Goal: Task Accomplishment & Management: Manage account settings

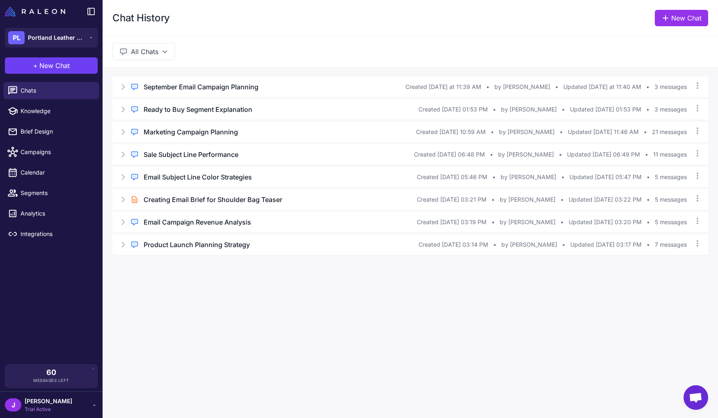
click at [292, 332] on div "Chat History New Chat All Chats Regular Chat September Email Campaign Planning …" at bounding box center [410, 209] width 615 height 418
click at [50, 68] on span "New Chat" at bounding box center [54, 66] width 30 height 10
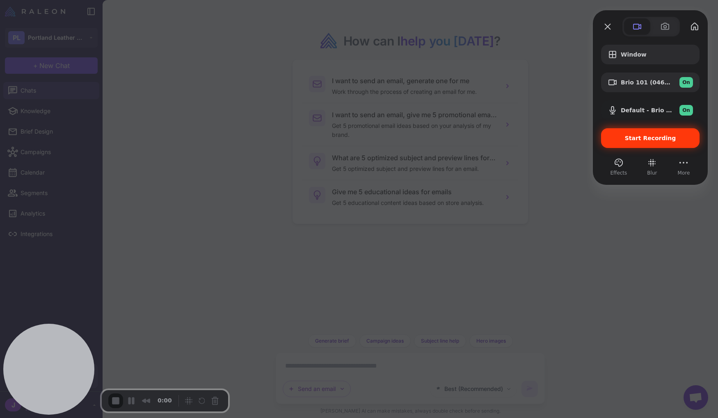
click at [648, 139] on span "Start Recording" at bounding box center [650, 138] width 51 height 7
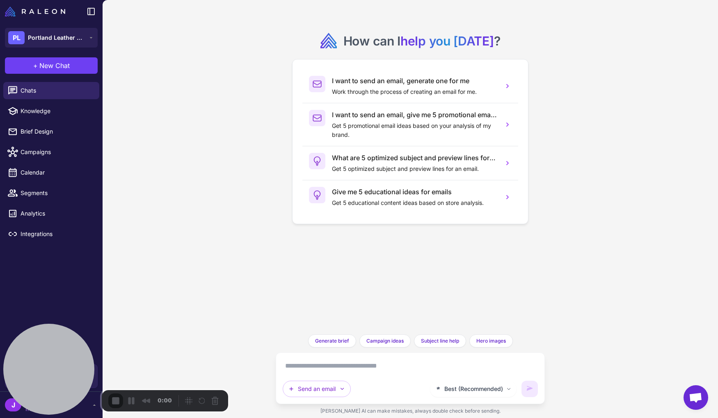
click at [255, 222] on div "How can I help you today ? I want to send an email, generate one for me Work th…" at bounding box center [410, 209] width 615 height 418
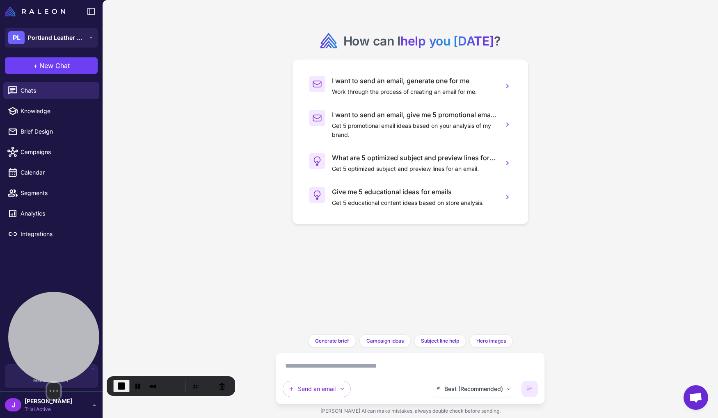
drag, startPoint x: 72, startPoint y: 354, endPoint x: 74, endPoint y: 306, distance: 47.6
click at [74, 307] on div at bounding box center [53, 337] width 91 height 91
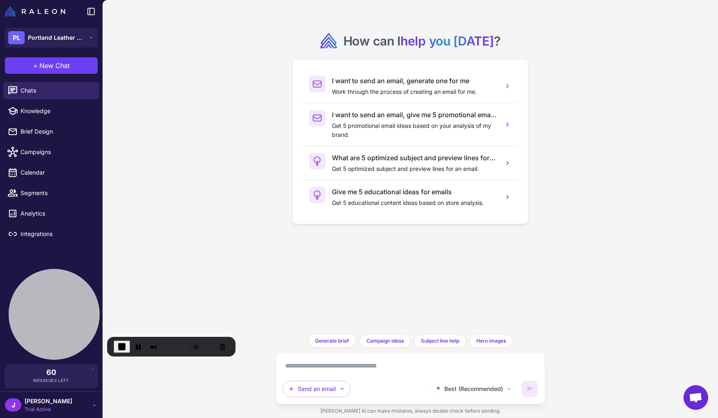
click at [215, 222] on div "How can I help you today ? I want to send an email, generate one for me Work th…" at bounding box center [410, 209] width 615 height 418
click at [338, 388] on button "Send an email" at bounding box center [317, 389] width 68 height 16
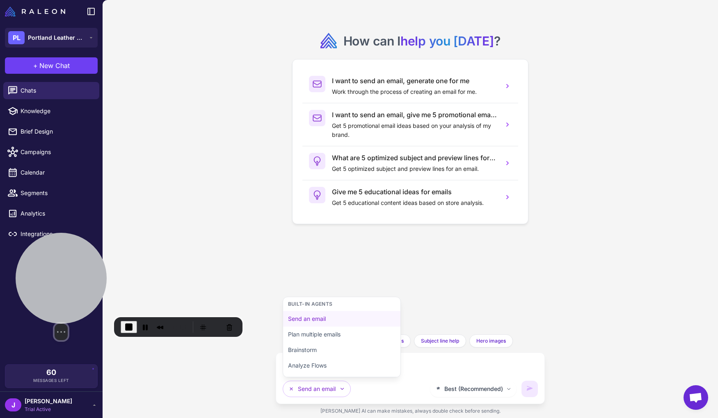
drag, startPoint x: 76, startPoint y: 329, endPoint x: 83, endPoint y: 309, distance: 20.9
click at [83, 309] on div at bounding box center [61, 278] width 91 height 91
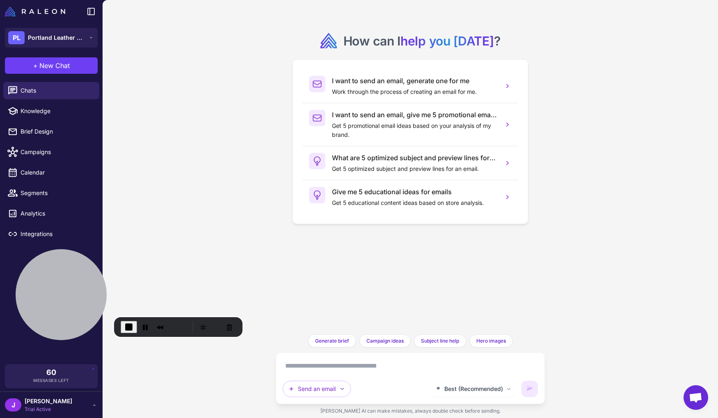
click at [218, 279] on div "How can I help you today ? I want to send an email, generate one for me Work th…" at bounding box center [410, 209] width 615 height 418
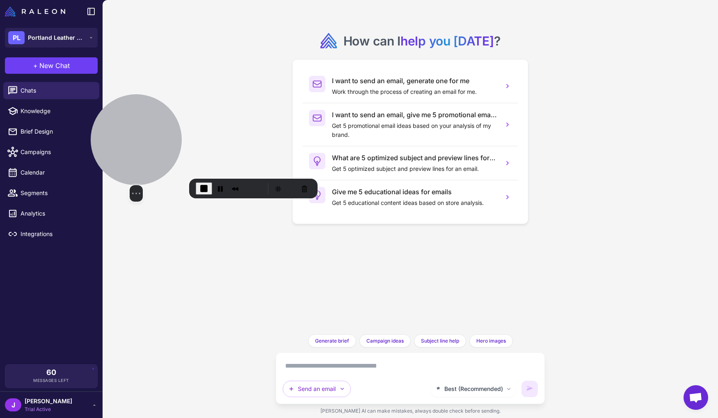
drag, startPoint x: 72, startPoint y: 289, endPoint x: 140, endPoint y: 141, distance: 163.0
click at [146, 137] on div at bounding box center [136, 139] width 91 height 91
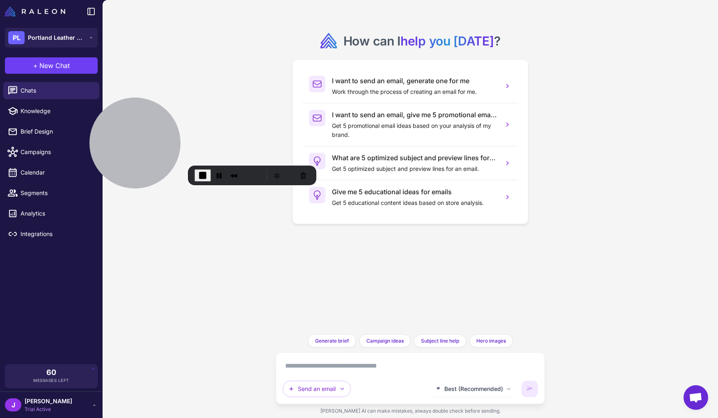
click at [158, 350] on div "How can I help you today ? I want to send an email, generate one for me Work th…" at bounding box center [410, 209] width 615 height 418
click at [80, 407] on div "J Jay Trial Active" at bounding box center [51, 405] width 93 height 16
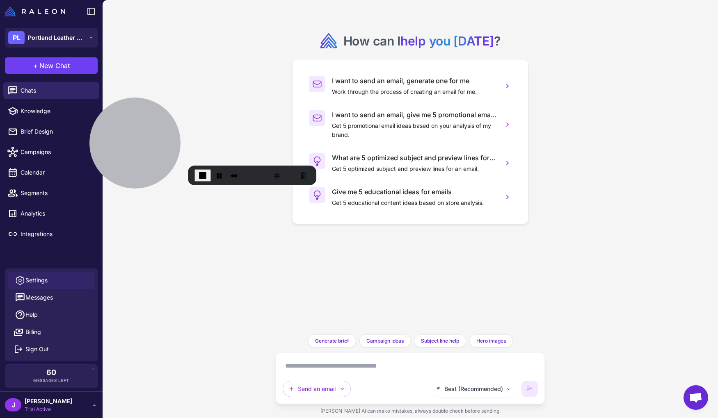
click at [48, 279] on link "Settings" at bounding box center [51, 280] width 86 height 17
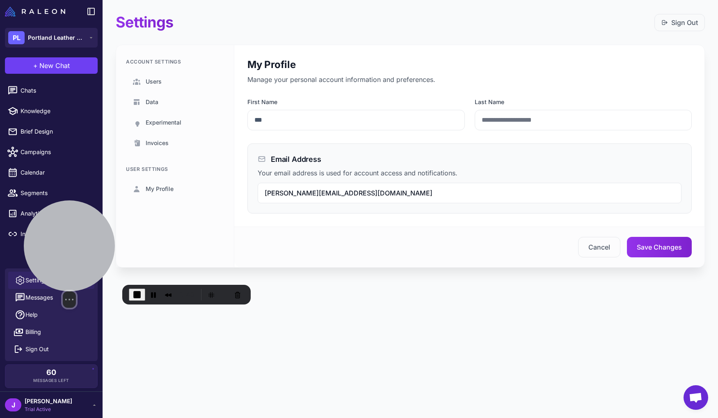
drag, startPoint x: 135, startPoint y: 188, endPoint x: 72, endPoint y: 281, distance: 111.4
click at [72, 292] on div "Select video screen size" at bounding box center [69, 300] width 91 height 16
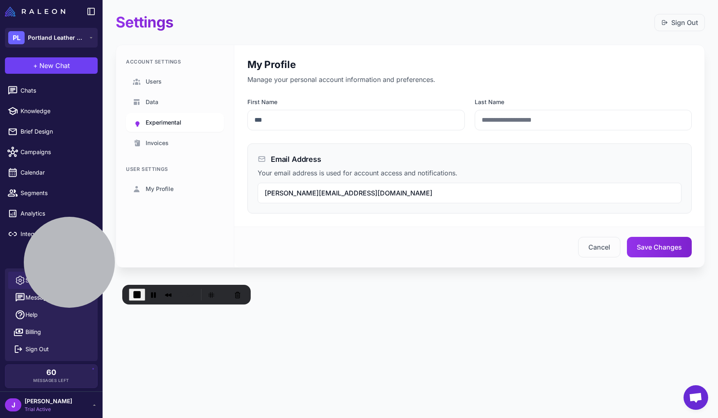
click at [161, 123] on span "Experimental" at bounding box center [164, 122] width 36 height 9
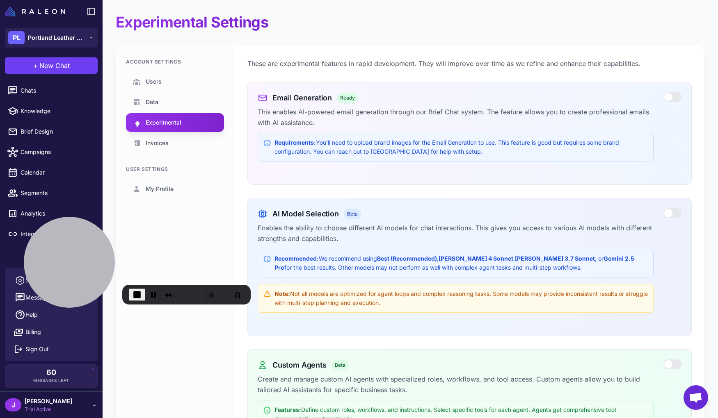
click at [515, 261] on strong "Claude 3.7 Sonnet" at bounding box center [555, 258] width 80 height 7
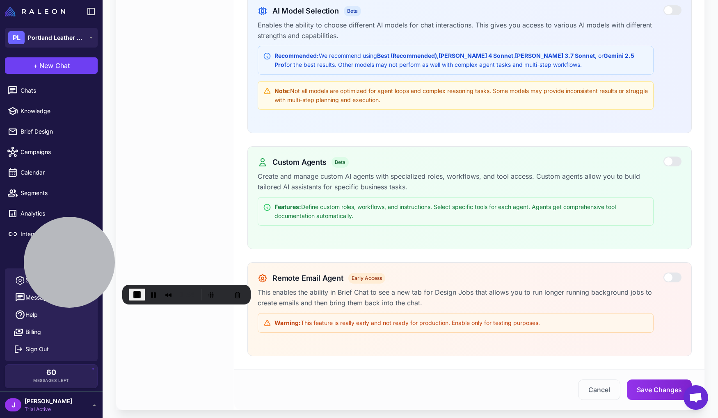
scroll to position [222, 0]
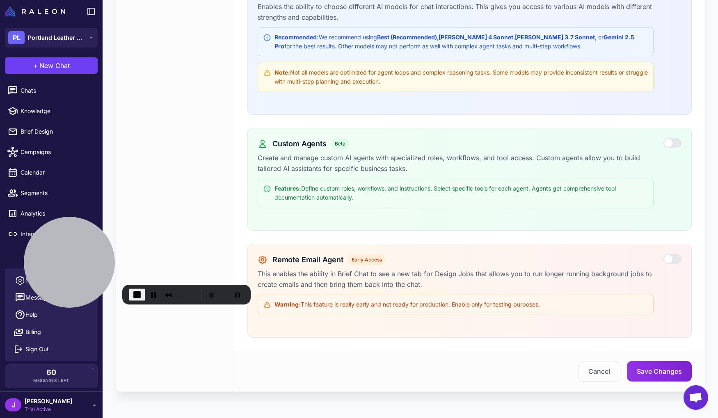
click at [671, 147] on div at bounding box center [672, 143] width 18 height 10
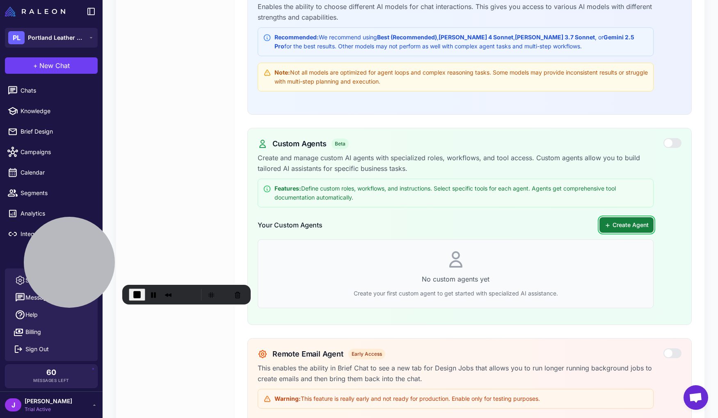
click at [626, 226] on button "Create Agent" at bounding box center [626, 225] width 54 height 16
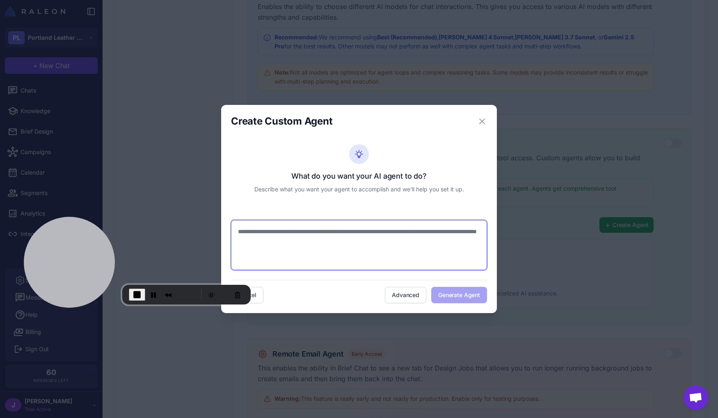
click at [294, 250] on textarea at bounding box center [359, 245] width 256 height 50
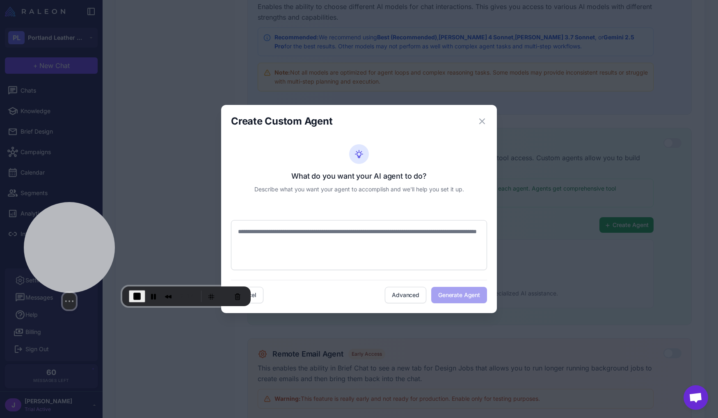
drag, startPoint x: 90, startPoint y: 260, endPoint x: 87, endPoint y: 280, distance: 19.9
click at [87, 280] on div at bounding box center [69, 247] width 91 height 91
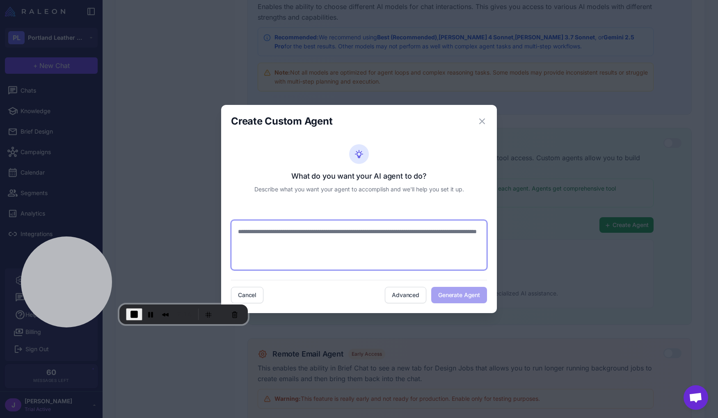
click at [280, 243] on textarea at bounding box center [359, 245] width 256 height 50
paste textarea "**********"
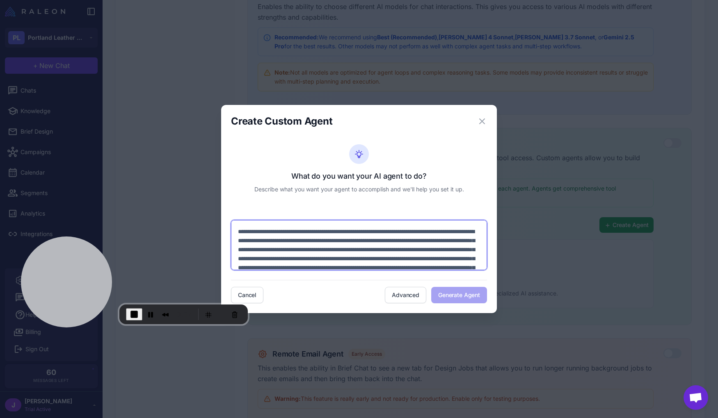
scroll to position [19, 0]
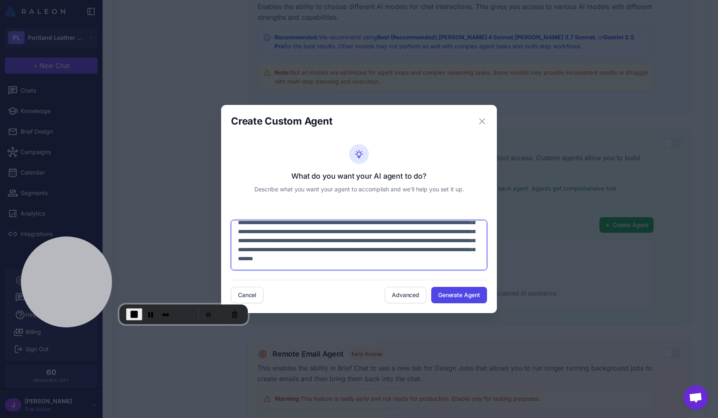
drag, startPoint x: 483, startPoint y: 269, endPoint x: 485, endPoint y: 281, distance: 12.5
click at [485, 281] on div "**********" at bounding box center [359, 221] width 256 height 166
type textarea "**********"
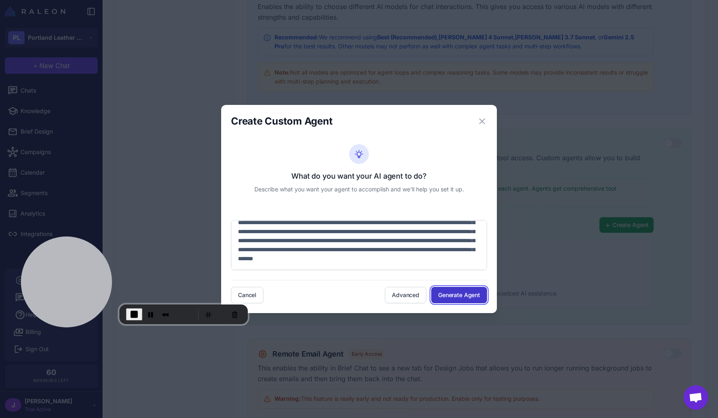
click at [457, 297] on button "Generate Agent" at bounding box center [459, 295] width 56 height 16
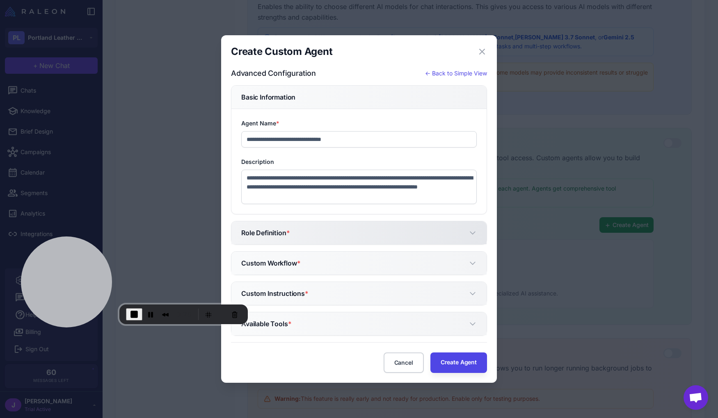
click at [294, 240] on button "Role Definition *" at bounding box center [358, 233] width 255 height 23
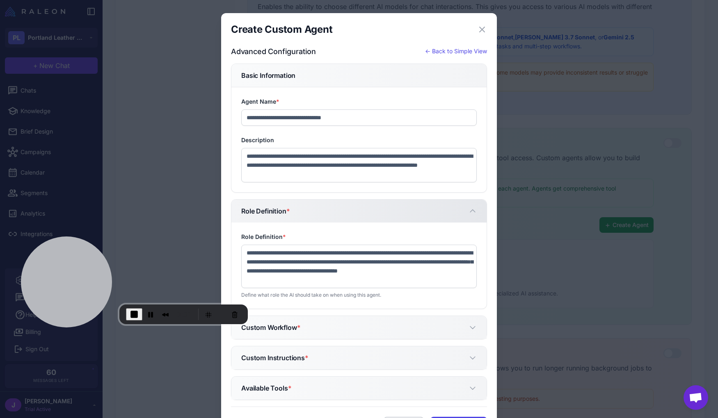
click at [295, 210] on button "Role Definition *" at bounding box center [358, 211] width 255 height 23
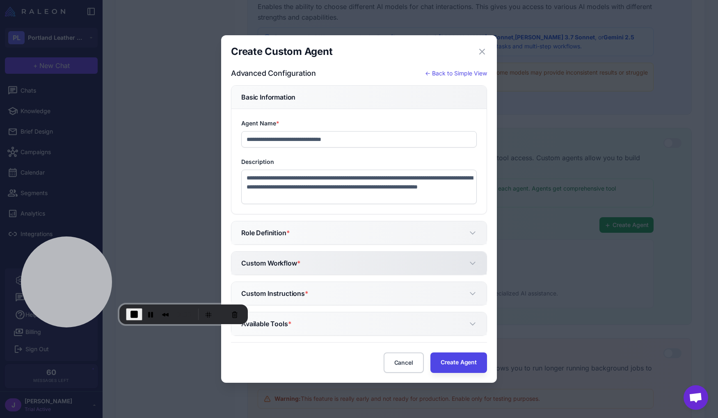
click at [294, 258] on h5 "Custom Workflow *" at bounding box center [270, 263] width 59 height 10
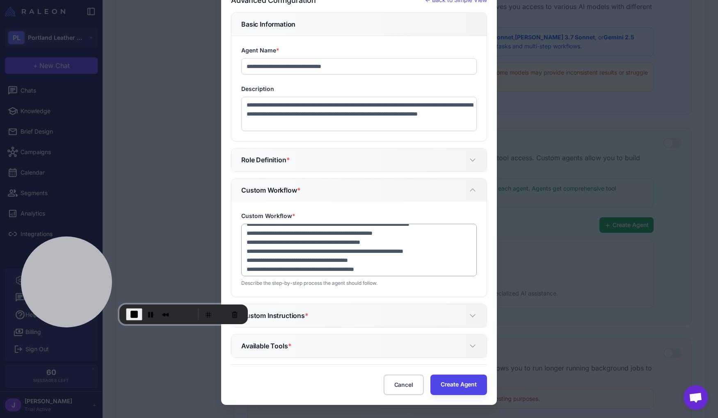
scroll to position [3, 0]
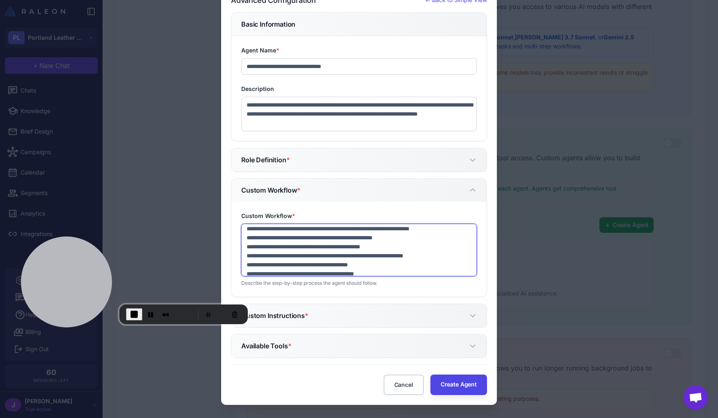
click at [254, 263] on textarea "**********" at bounding box center [358, 250] width 235 height 53
click at [255, 247] on textarea "**********" at bounding box center [358, 250] width 235 height 53
type textarea "**********"
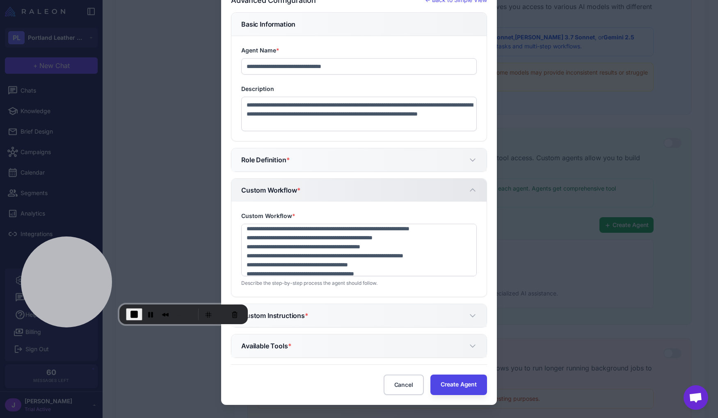
click at [289, 194] on h5 "Custom Workflow *" at bounding box center [270, 190] width 59 height 10
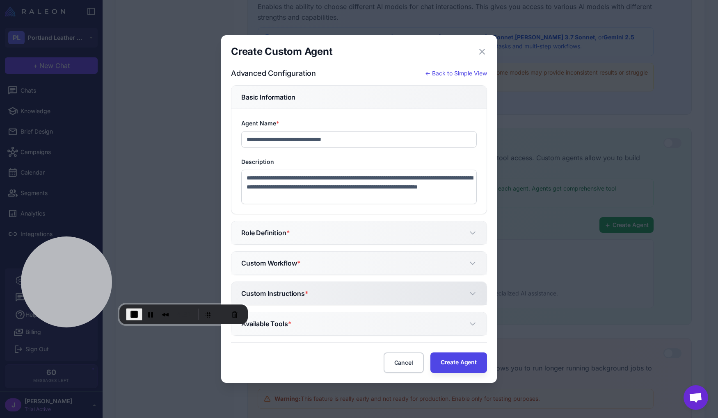
click at [289, 299] on button "Custom Instructions *" at bounding box center [358, 293] width 255 height 23
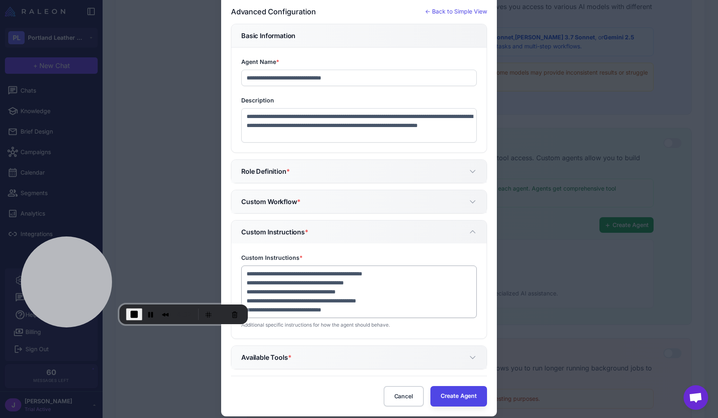
scroll to position [51, 0]
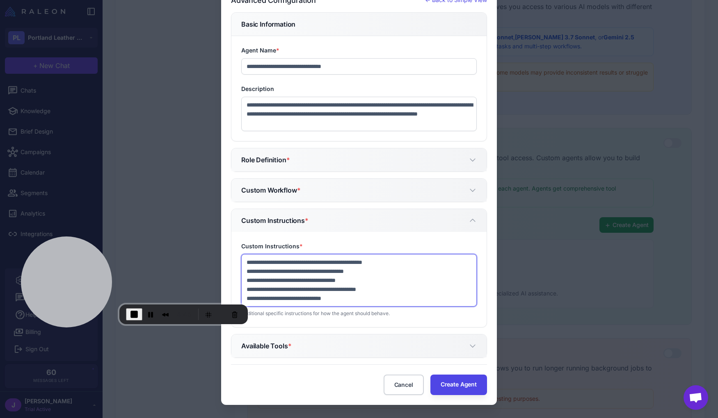
drag, startPoint x: 349, startPoint y: 301, endPoint x: 210, endPoint y: 266, distance: 143.3
click at [214, 256] on div "**********" at bounding box center [359, 184] width 718 height 470
click at [297, 274] on textarea "**********" at bounding box center [358, 280] width 235 height 53
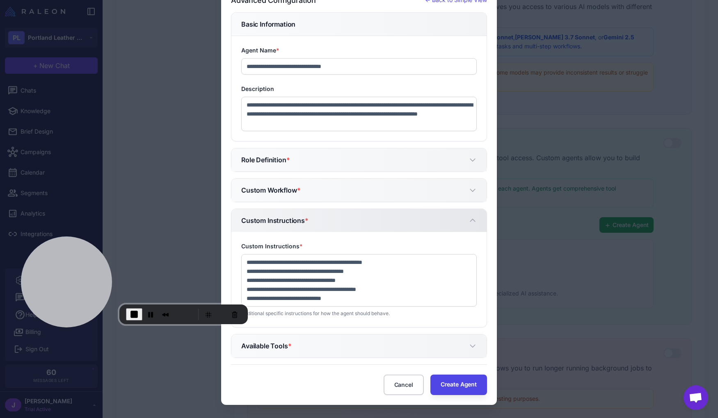
click at [281, 221] on h5 "Custom Instructions *" at bounding box center [274, 221] width 67 height 10
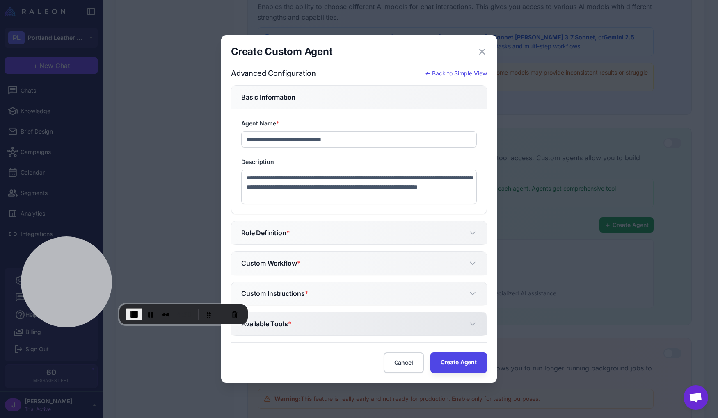
click at [286, 322] on h5 "Available Tools *" at bounding box center [266, 324] width 50 height 10
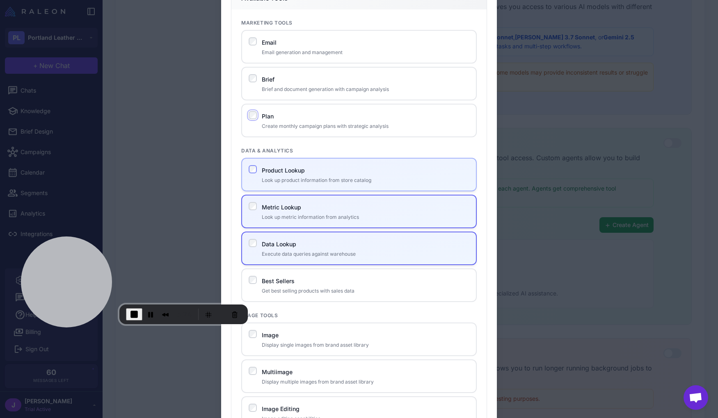
scroll to position [308, 0]
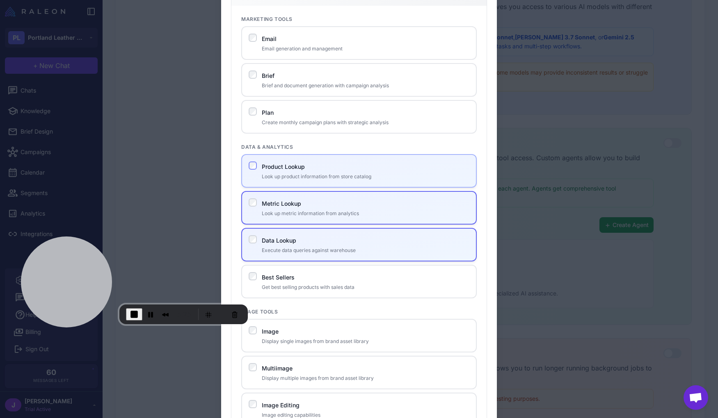
click at [293, 168] on label "Product Lookup" at bounding box center [283, 166] width 43 height 7
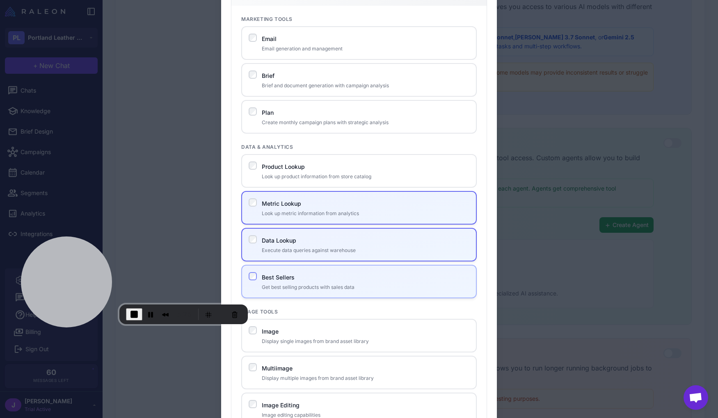
click at [277, 280] on label "Best Sellers" at bounding box center [278, 277] width 33 height 7
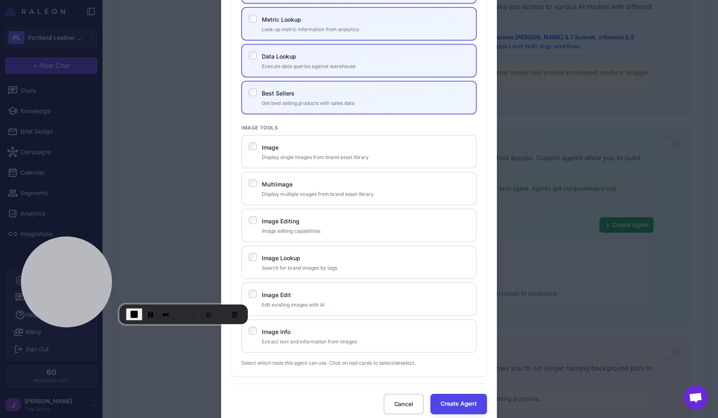
scroll to position [512, 0]
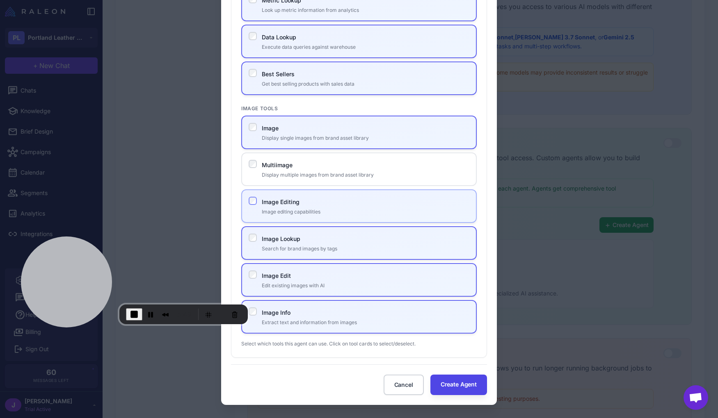
click at [247, 208] on div "Image Editing Image editing capabilities" at bounding box center [358, 207] width 235 height 34
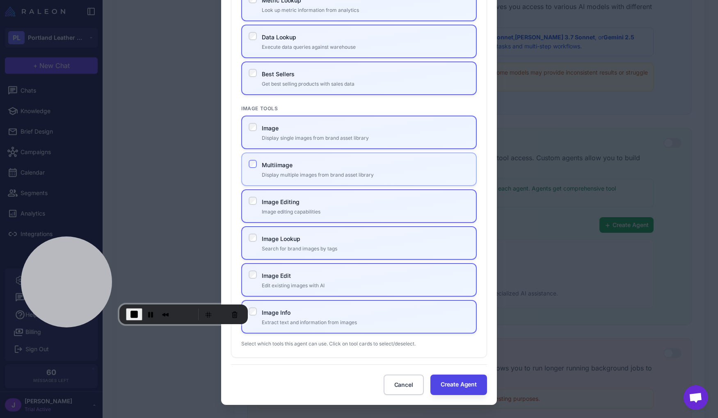
click at [245, 167] on div "Multiimage Display multiple images from brand asset library" at bounding box center [358, 170] width 235 height 34
drag, startPoint x: 271, startPoint y: 315, endPoint x: 274, endPoint y: 297, distance: 18.3
click at [271, 315] on label "Image Info" at bounding box center [276, 312] width 29 height 7
click at [275, 285] on p "Edit existing images with AI" at bounding box center [366, 285] width 208 height 7
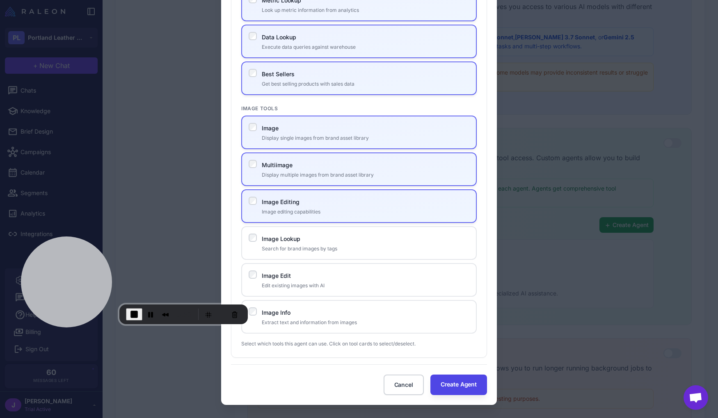
click at [257, 188] on div "Image Display single images from brand asset library Multiimage Display multipl…" at bounding box center [358, 225] width 235 height 218
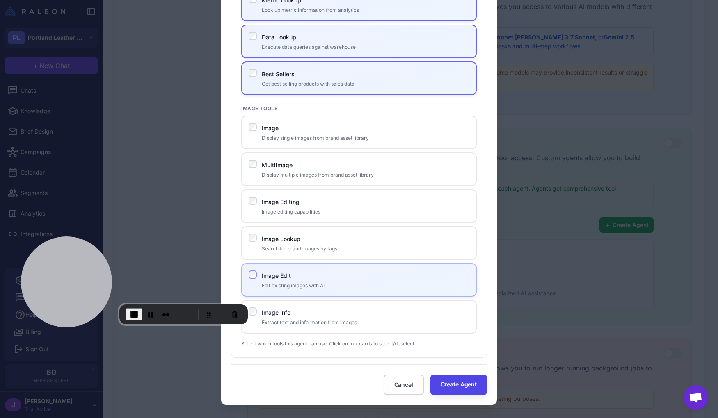
drag, startPoint x: 313, startPoint y: 385, endPoint x: 320, endPoint y: 281, distance: 104.0
click at [314, 382] on div "Cancel Create Agent" at bounding box center [359, 380] width 256 height 31
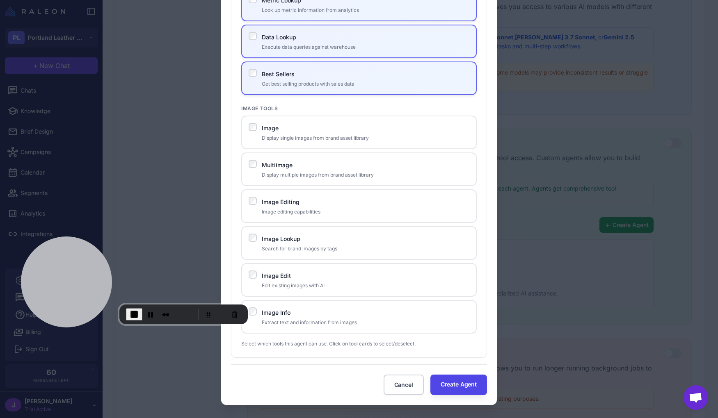
click at [306, 367] on div "Cancel Create Agent" at bounding box center [359, 380] width 256 height 31
click at [460, 384] on button "Create Agent" at bounding box center [458, 385] width 57 height 21
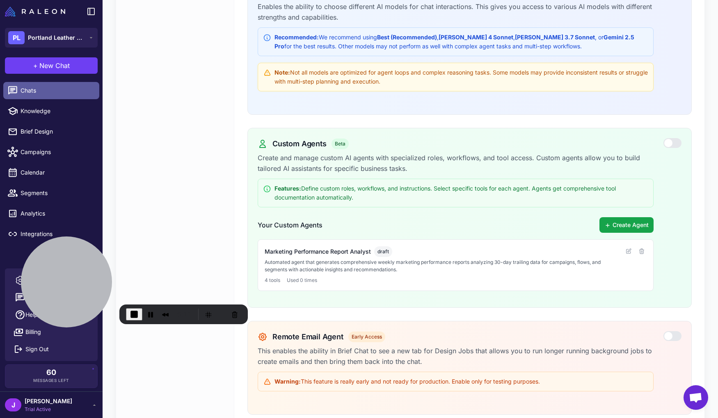
click at [50, 88] on span "Chats" at bounding box center [57, 90] width 72 height 9
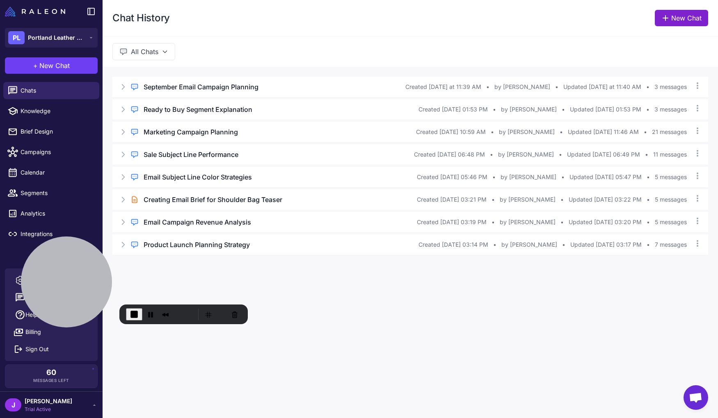
click at [684, 22] on link "New Chat" at bounding box center [681, 18] width 53 height 16
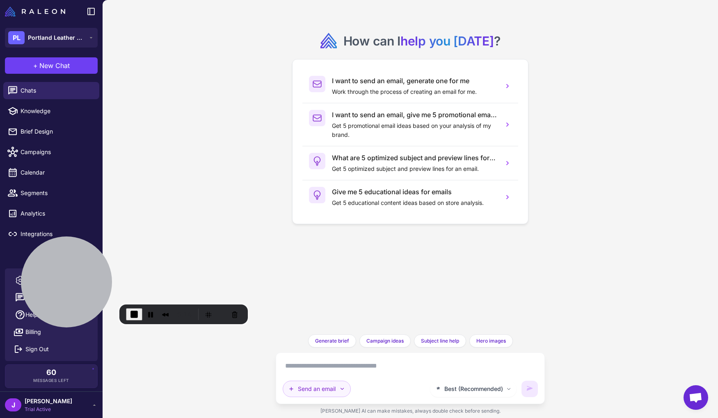
click at [341, 384] on button "Send an email" at bounding box center [317, 389] width 68 height 16
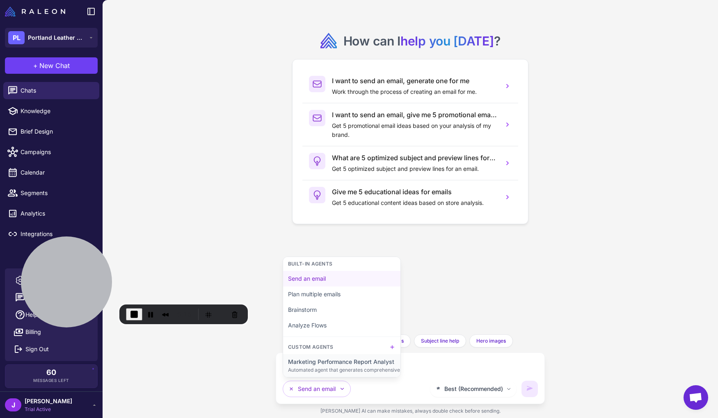
click at [376, 368] on div "Automated agent that generates comprehensive weekly marketing performance repor…" at bounding box center [523, 370] width 470 height 7
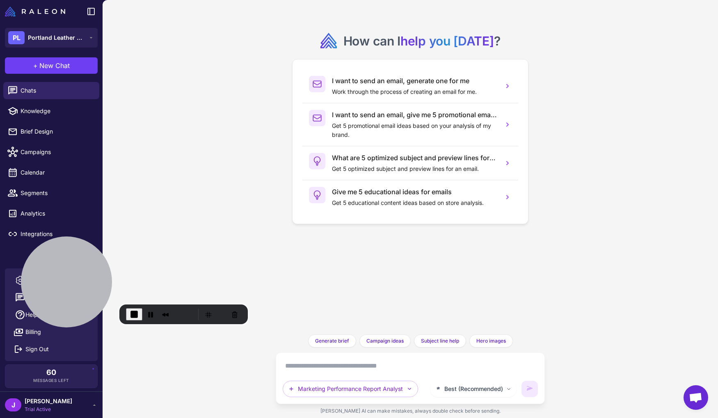
drag, startPoint x: 75, startPoint y: 64, endPoint x: 194, endPoint y: 66, distance: 119.8
click at [194, 62] on div "**********" at bounding box center [359, 209] width 718 height 418
click at [366, 370] on textarea at bounding box center [410, 366] width 255 height 13
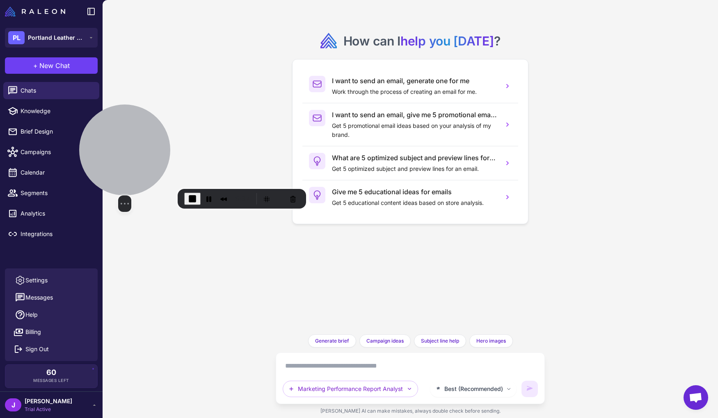
drag, startPoint x: 97, startPoint y: 284, endPoint x: 149, endPoint y: 158, distance: 136.8
click at [149, 160] on div at bounding box center [124, 150] width 91 height 91
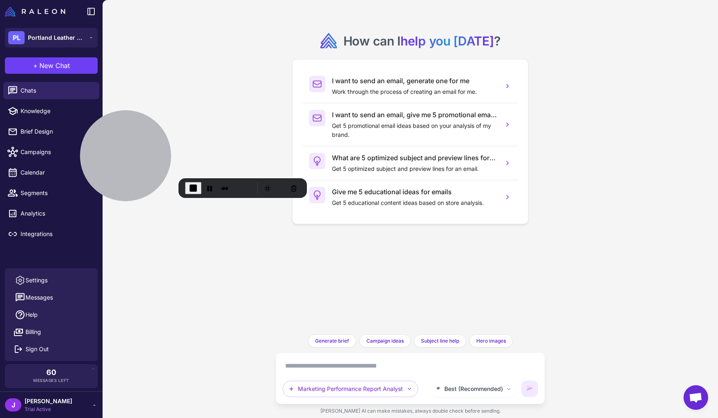
click at [581, 306] on div "How can I help you today ? I want to send an email, generate one for me Work th…" at bounding box center [410, 209] width 615 height 418
click at [191, 186] on span "End Recording" at bounding box center [193, 188] width 10 height 10
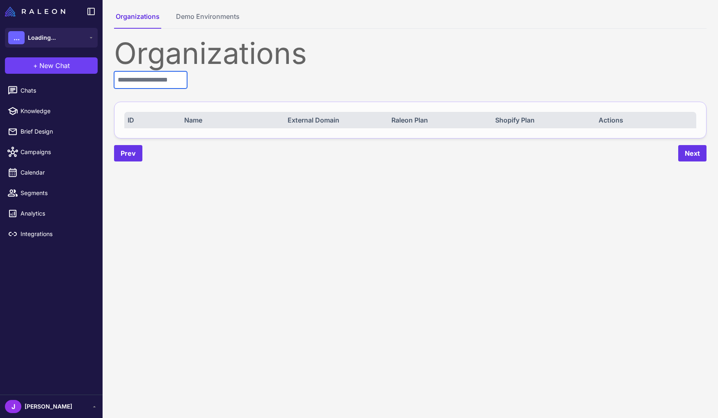
click at [149, 85] on input "text" at bounding box center [150, 79] width 73 height 17
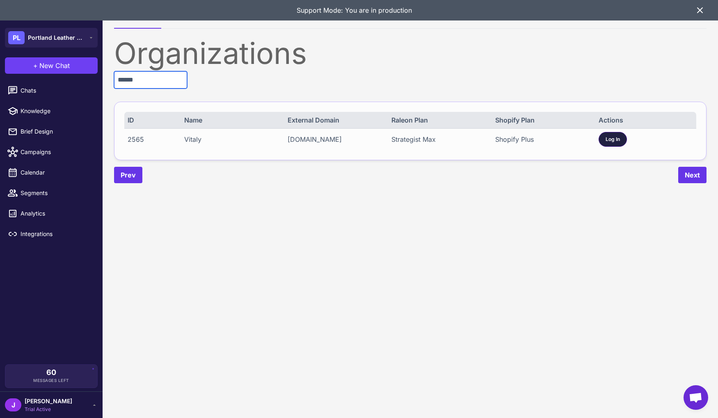
type input "******"
click at [615, 142] on span "Log In" at bounding box center [612, 139] width 14 height 7
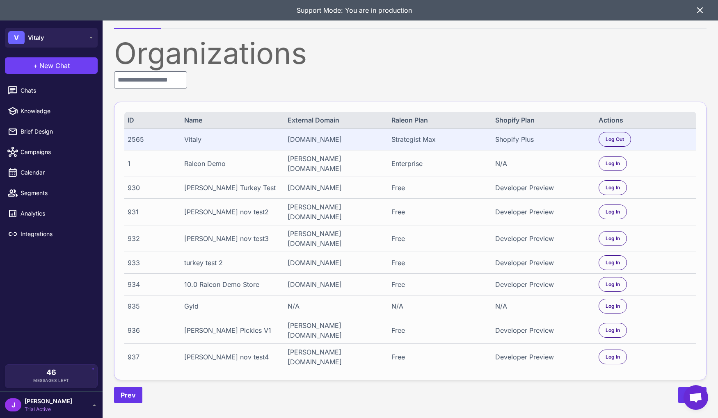
click at [700, 9] on icon at bounding box center [699, 10] width 5 height 5
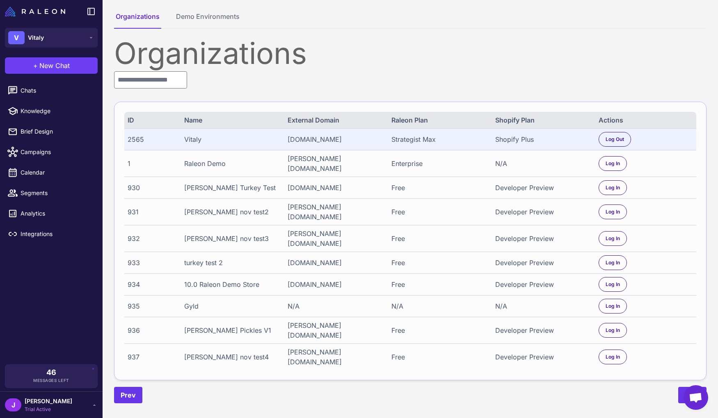
click at [38, 395] on div "J Jay Trial Active" at bounding box center [51, 405] width 103 height 27
click at [32, 408] on span "Trial Active" at bounding box center [49, 409] width 48 height 7
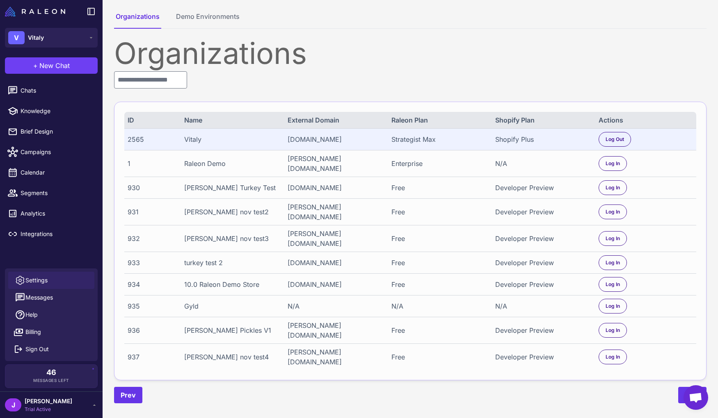
click at [30, 279] on span "Settings" at bounding box center [36, 280] width 22 height 9
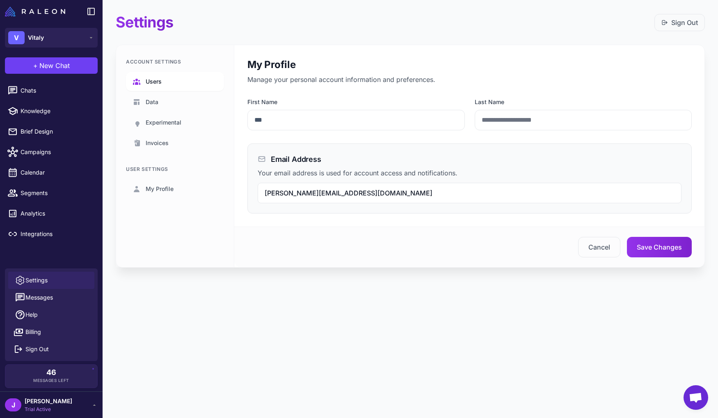
click at [156, 80] on span "Users" at bounding box center [154, 81] width 16 height 9
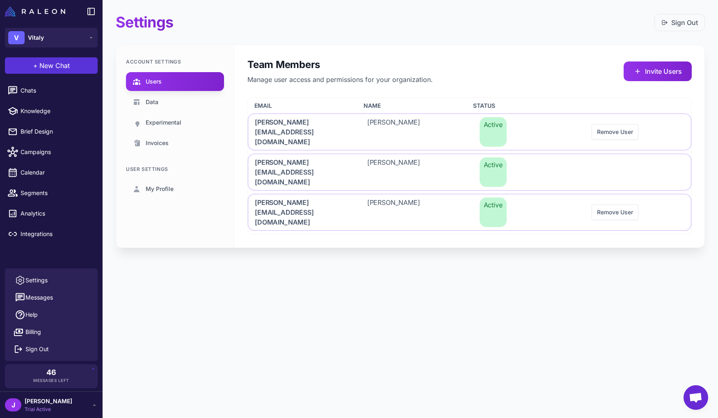
click at [41, 66] on span "New Chat" at bounding box center [54, 66] width 30 height 10
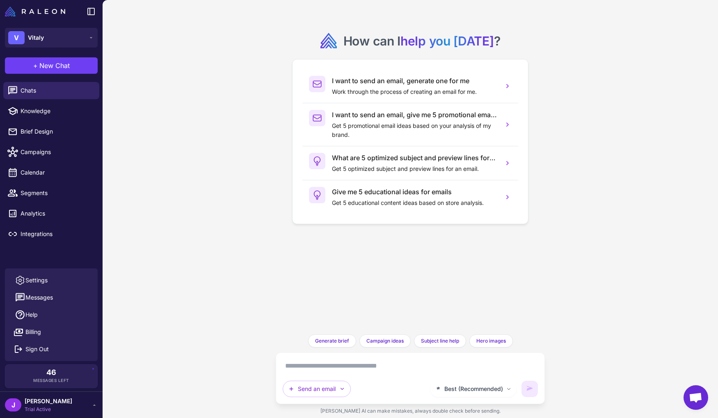
click at [180, 108] on div "How can I help you today ? I want to send an email, generate one for me Work th…" at bounding box center [410, 209] width 615 height 418
click at [61, 415] on div "J Jay Trial Active" at bounding box center [51, 405] width 103 height 27
click at [69, 411] on div "J Jay Trial Active" at bounding box center [51, 405] width 93 height 16
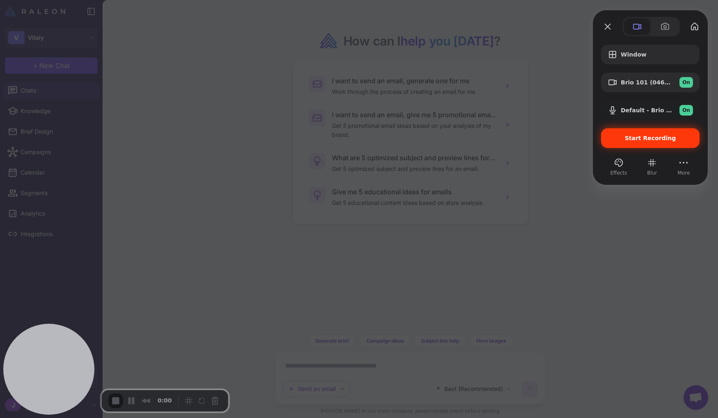
click at [642, 140] on span "Start Recording" at bounding box center [650, 138] width 51 height 7
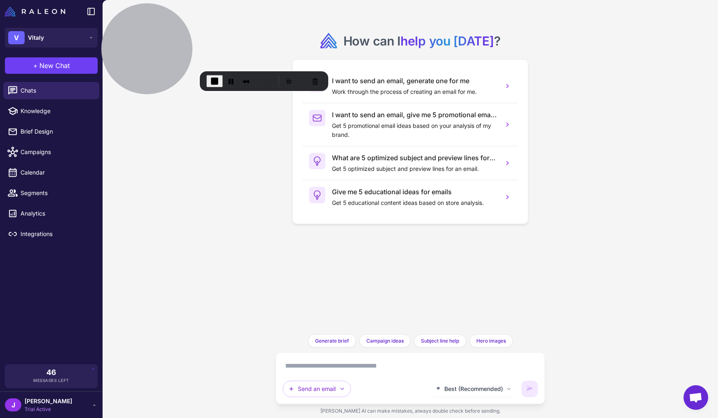
drag, startPoint x: 42, startPoint y: 359, endPoint x: 140, endPoint y: -37, distance: 407.8
click at [140, 0] on html "**********" at bounding box center [359, 0] width 718 height 0
click at [182, 264] on div "How can I help you today ? I want to send an email, generate one for me Work th…" at bounding box center [410, 209] width 615 height 418
click at [75, 407] on div "J Jay Trial Active" at bounding box center [51, 405] width 93 height 16
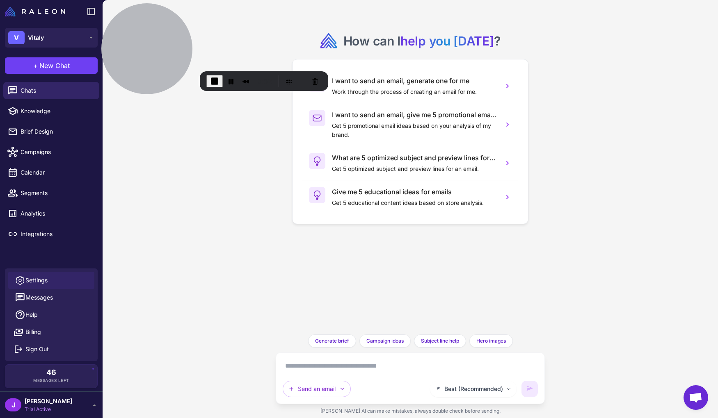
click at [46, 281] on span "Settings" at bounding box center [36, 280] width 22 height 9
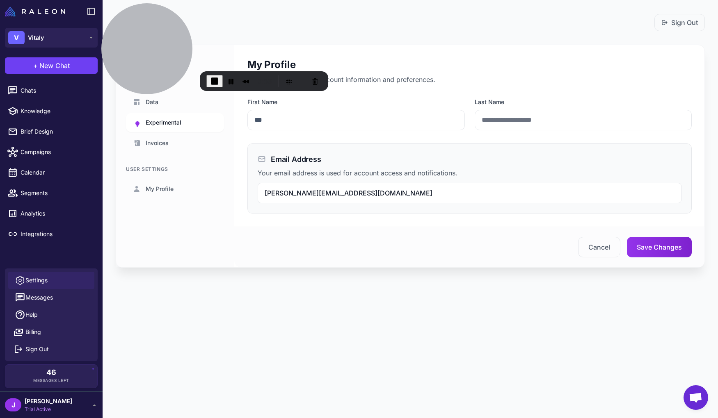
click at [165, 124] on span "Experimental" at bounding box center [164, 122] width 36 height 9
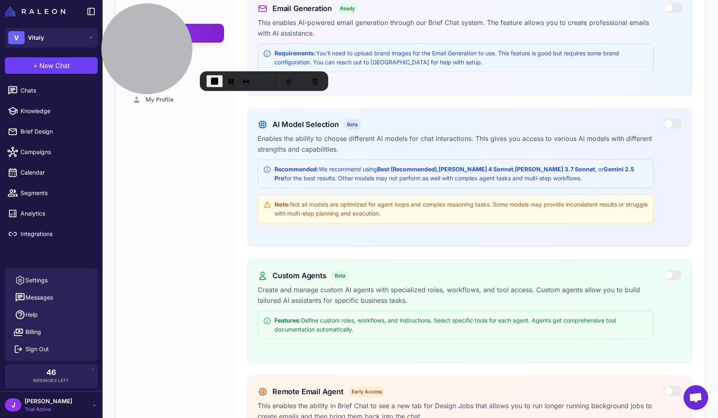
scroll to position [89, 0]
click at [670, 276] on div at bounding box center [672, 276] width 18 height 10
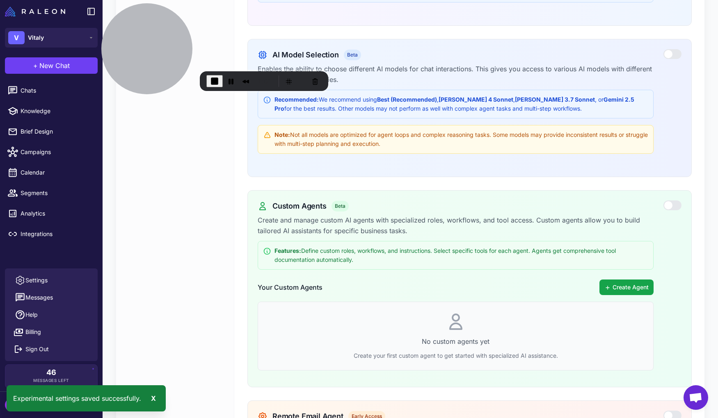
scroll to position [164, 0]
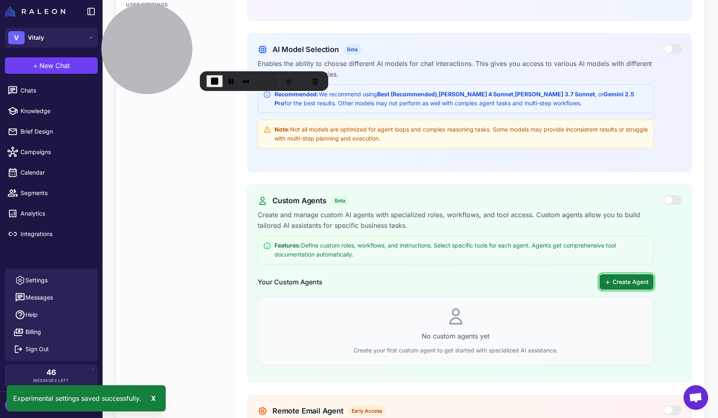
click at [637, 284] on button "Create Agent" at bounding box center [626, 282] width 54 height 16
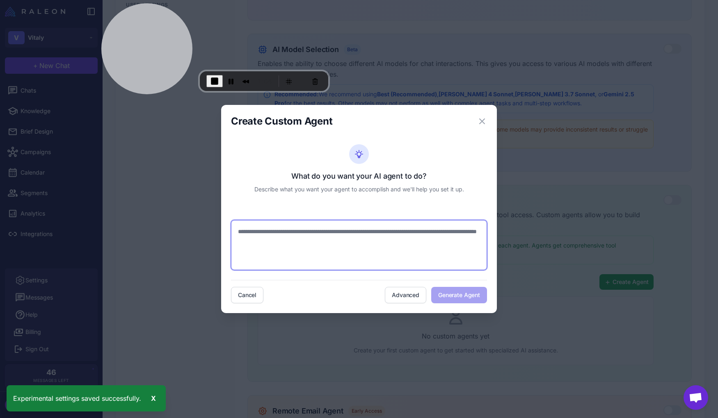
click at [282, 245] on textarea at bounding box center [359, 245] width 256 height 50
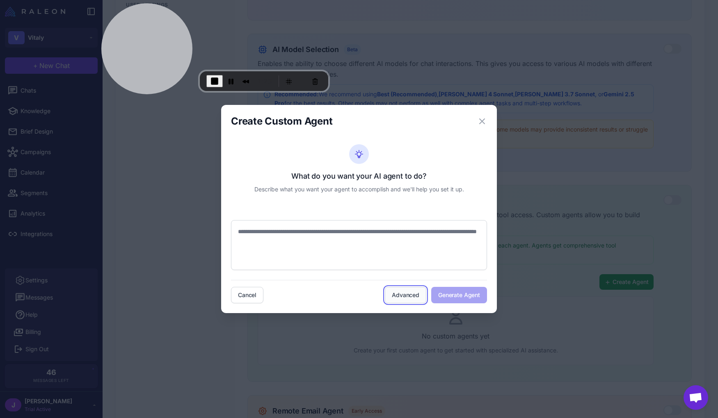
click at [404, 295] on button "Advanced" at bounding box center [405, 295] width 41 height 16
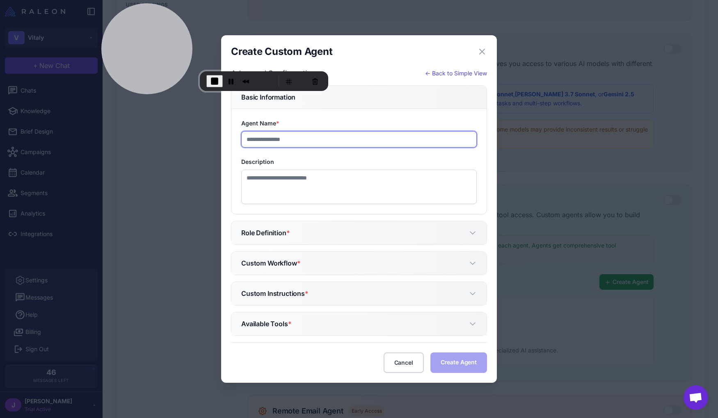
click at [280, 138] on input "Agent Name *" at bounding box center [358, 139] width 235 height 16
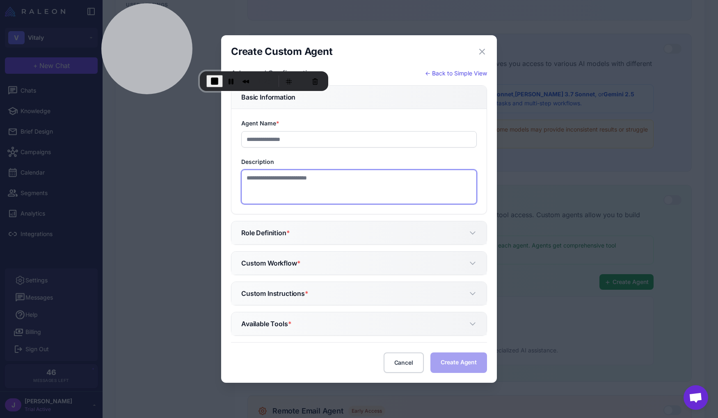
click at [259, 172] on textarea "Description" at bounding box center [358, 187] width 235 height 34
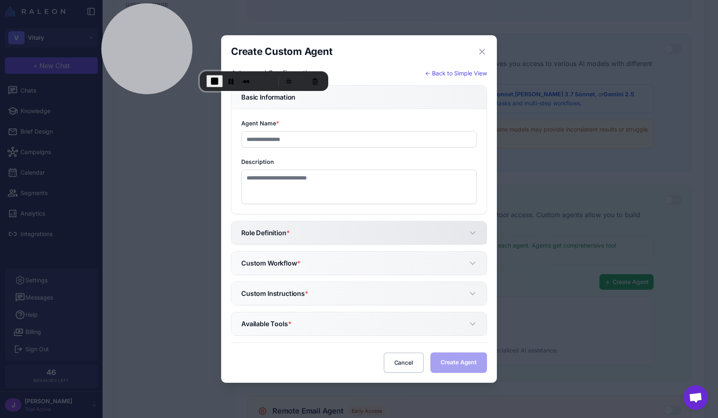
click at [304, 241] on button "Role Definition *" at bounding box center [358, 233] width 255 height 23
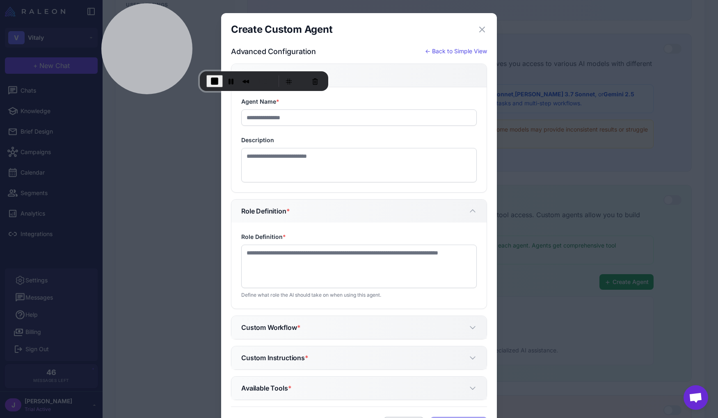
click at [286, 212] on h5 "Role Definition *" at bounding box center [265, 211] width 48 height 10
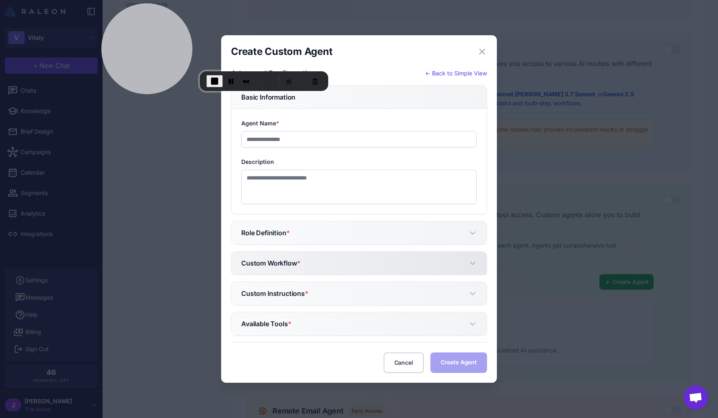
click at [274, 267] on h5 "Custom Workflow *" at bounding box center [270, 263] width 59 height 10
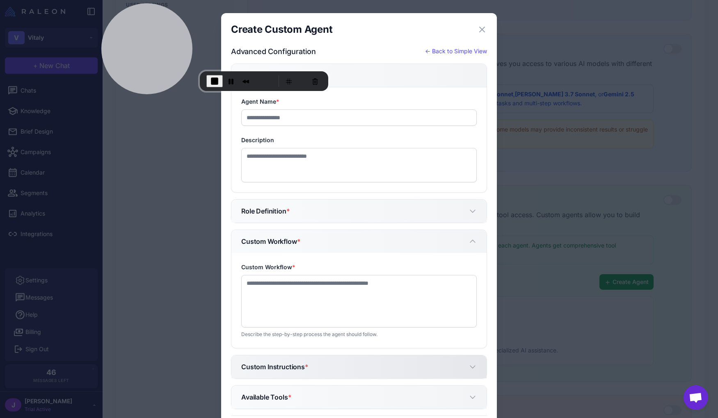
click at [281, 365] on h5 "Custom Instructions *" at bounding box center [274, 367] width 67 height 10
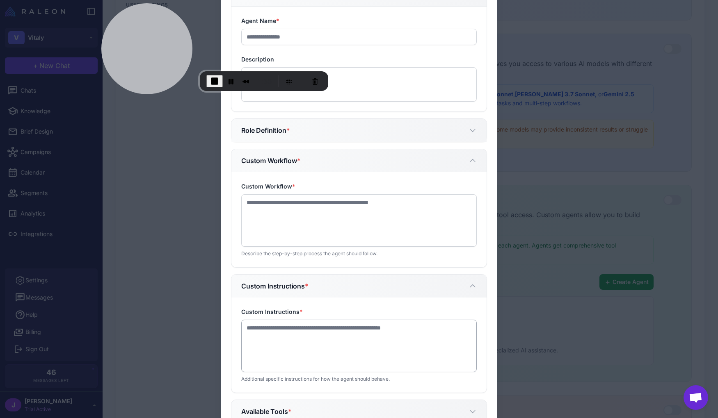
scroll to position [87, 0]
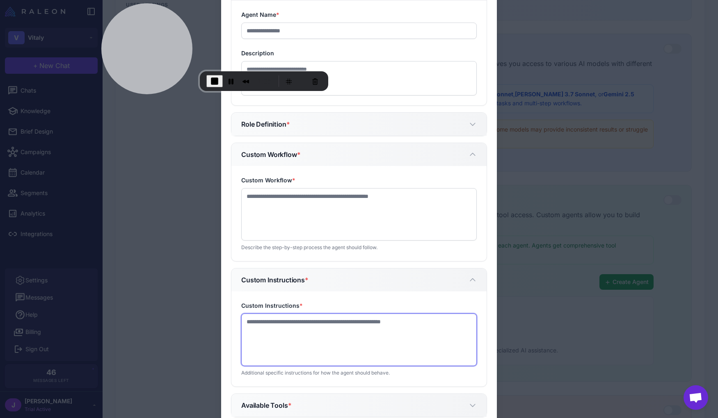
click at [279, 343] on textarea "Custom Instructions *" at bounding box center [358, 340] width 235 height 53
drag, startPoint x: 326, startPoint y: 289, endPoint x: 332, endPoint y: 297, distance: 10.4
click at [327, 289] on button "Custom Instructions *" at bounding box center [358, 280] width 255 height 23
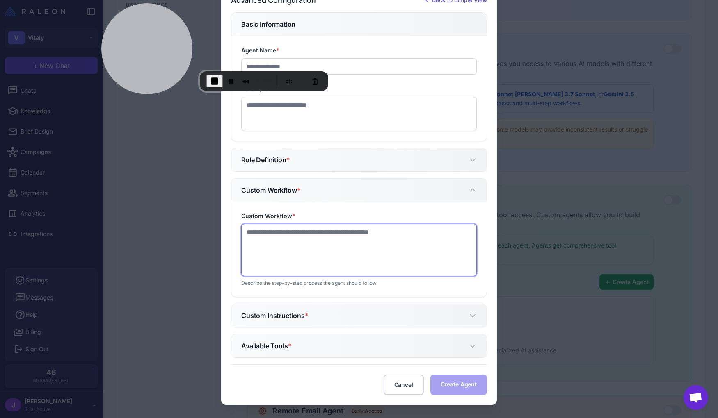
click at [253, 233] on textarea "Custom Workflow *" at bounding box center [358, 250] width 235 height 53
click at [297, 246] on textarea "Custom Workflow *" at bounding box center [358, 250] width 235 height 53
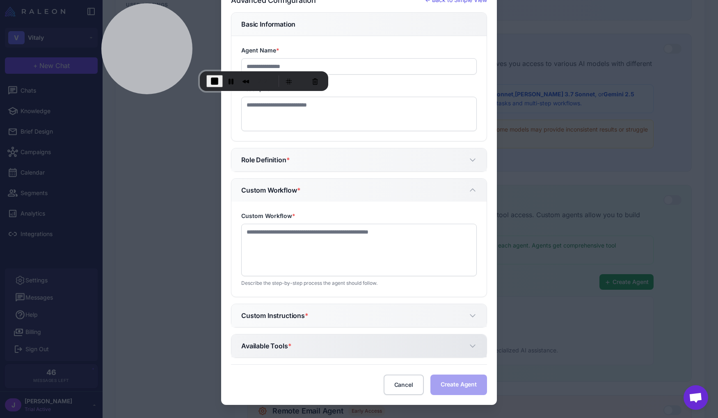
click at [308, 348] on button "Available Tools *" at bounding box center [358, 346] width 255 height 23
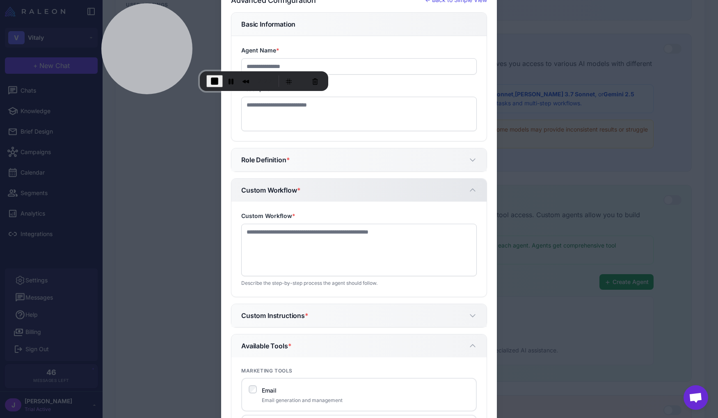
click at [301, 187] on span "*" at bounding box center [299, 190] width 4 height 8
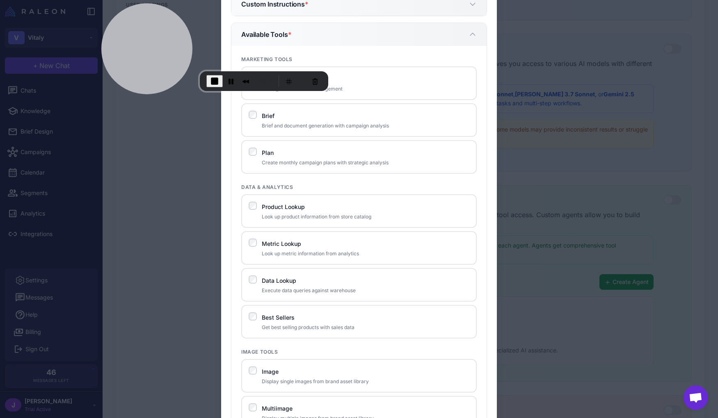
scroll to position [265, 0]
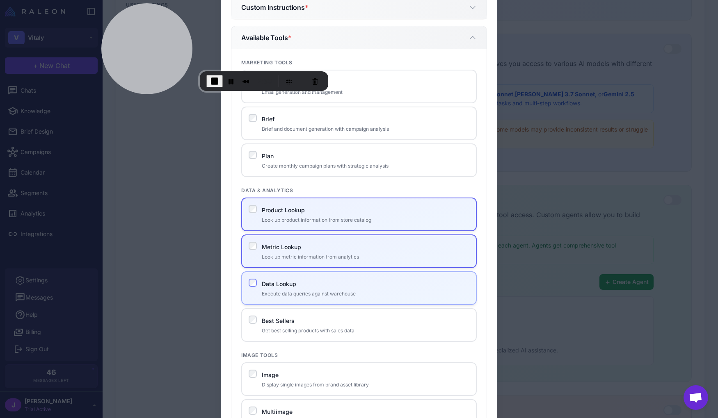
click at [252, 288] on div "Data Lookup Execute data queries against warehouse" at bounding box center [358, 289] width 235 height 34
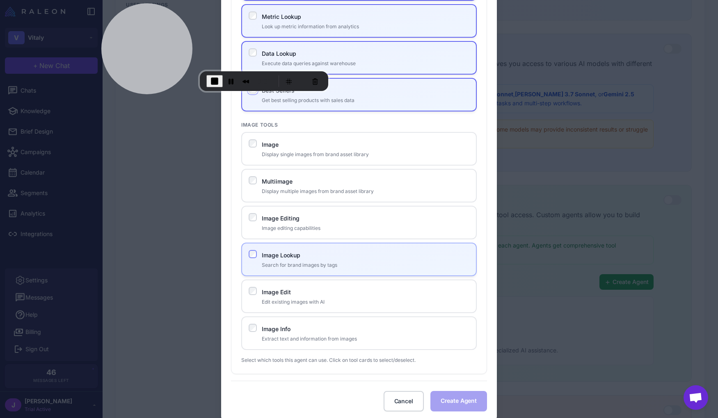
scroll to position [512, 0]
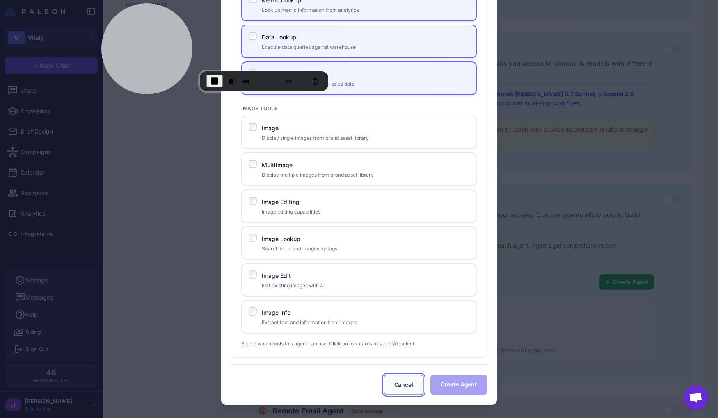
click at [416, 384] on button "Cancel" at bounding box center [404, 385] width 40 height 21
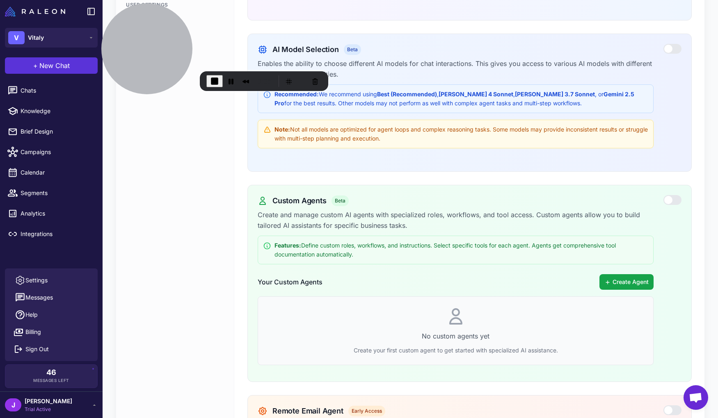
click at [62, 70] on span "New Chat" at bounding box center [54, 66] width 30 height 10
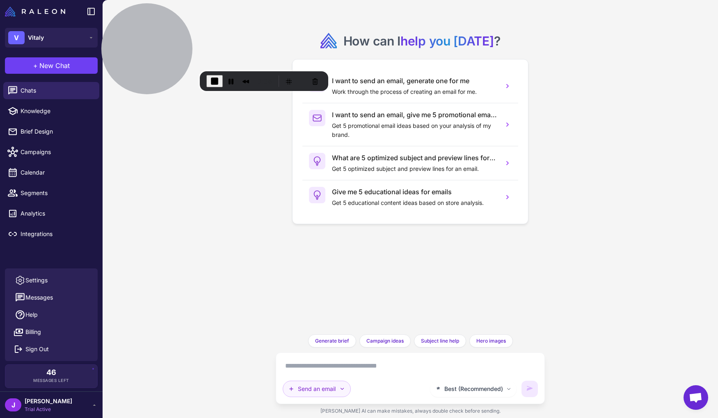
click at [338, 387] on button "Send an email" at bounding box center [317, 389] width 68 height 16
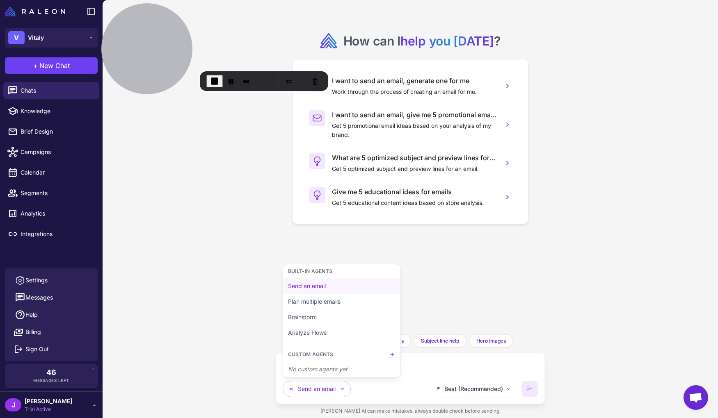
drag, startPoint x: 289, startPoint y: 370, endPoint x: 357, endPoint y: 371, distance: 68.1
click at [357, 371] on div "No custom agents yet" at bounding box center [341, 370] width 117 height 16
click at [333, 369] on div "No custom agents yet" at bounding box center [341, 370] width 117 height 16
click at [372, 387] on div "Send an email Built-in Agents Send an email Plan multiple emails Brainstorm Ana…" at bounding box center [354, 389] width 142 height 16
click at [392, 354] on icon at bounding box center [392, 354] width 3 height 3
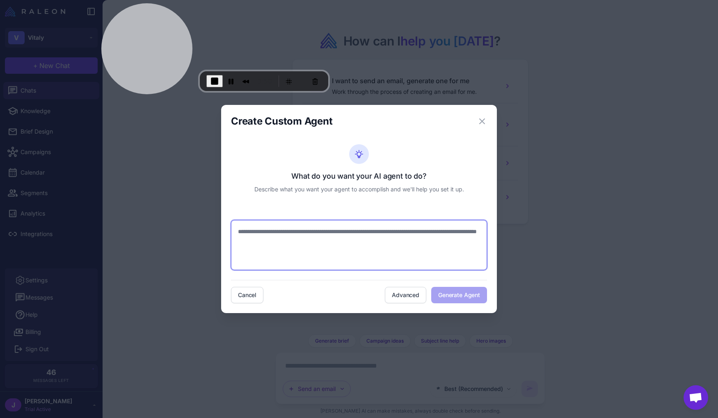
click at [260, 236] on textarea at bounding box center [359, 245] width 256 height 50
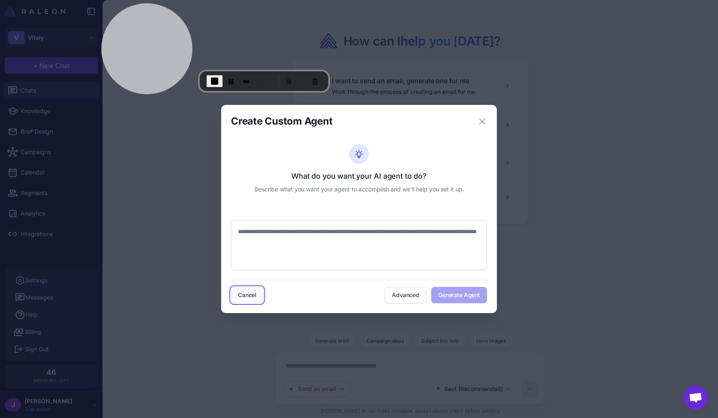
click at [246, 301] on button "Cancel" at bounding box center [247, 295] width 32 height 16
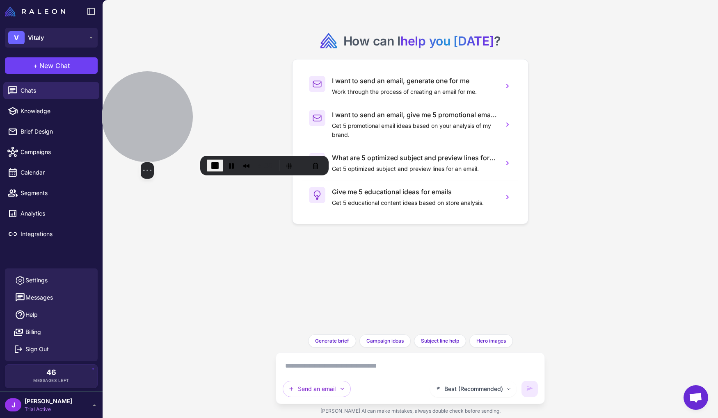
drag, startPoint x: 156, startPoint y: 44, endPoint x: 157, endPoint y: 129, distance: 84.5
click at [157, 129] on div at bounding box center [147, 116] width 91 height 91
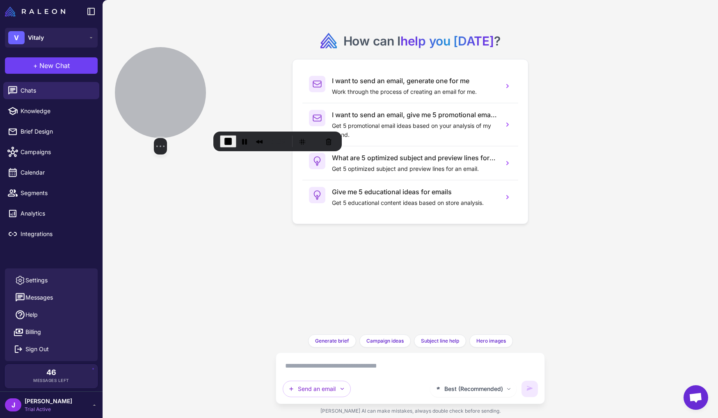
drag, startPoint x: 161, startPoint y: 133, endPoint x: 174, endPoint y: 109, distance: 27.5
click at [174, 109] on div at bounding box center [160, 92] width 91 height 91
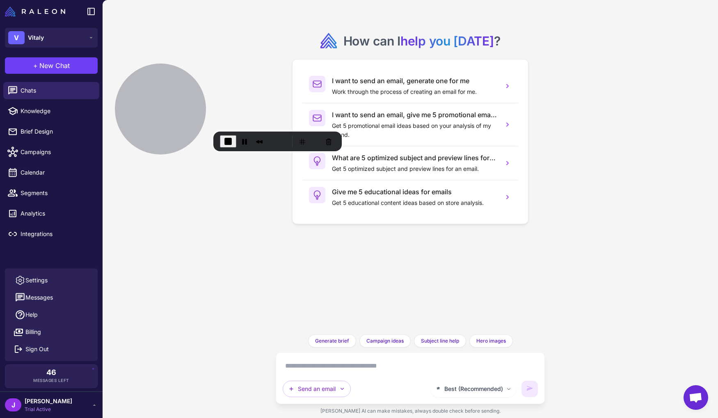
click at [228, 144] on span "End Recording" at bounding box center [228, 142] width 10 height 10
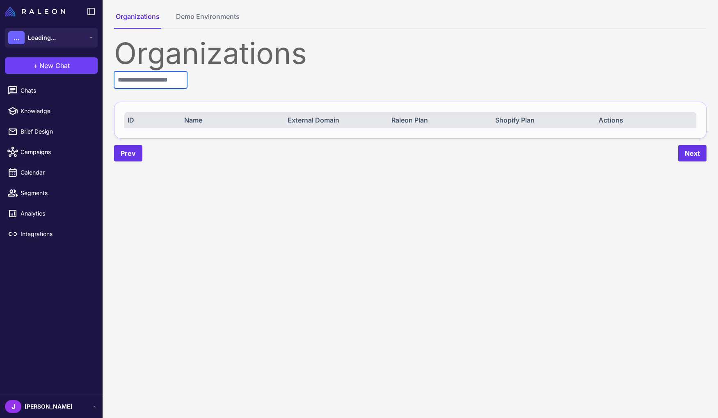
click at [140, 75] on input "text" at bounding box center [150, 79] width 73 height 17
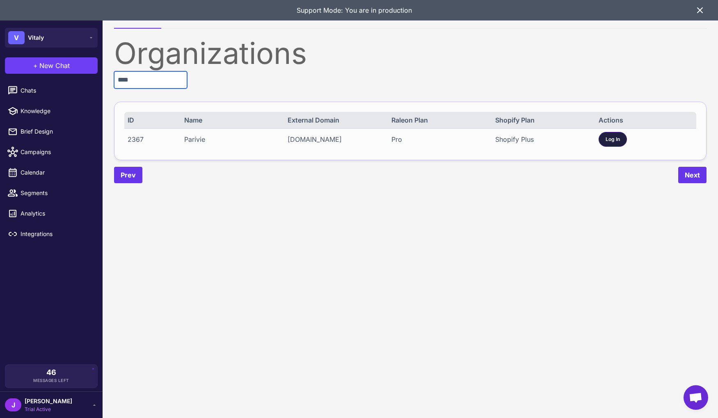
type input "****"
click at [611, 140] on span "Log In" at bounding box center [612, 139] width 14 height 7
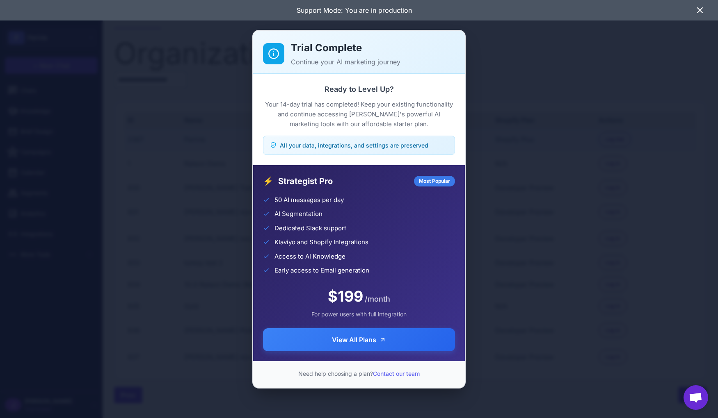
click at [183, 152] on div "Trial Complete Continue your AI marketing journey Ready to Level Up? Your 14-da…" at bounding box center [359, 209] width 718 height 405
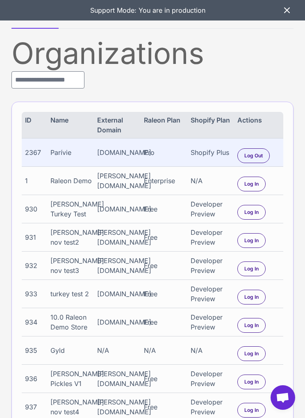
click at [293, 13] on div "Support Mode: You are in production" at bounding box center [152, 10] width 305 height 21
click at [278, 11] on div "Support Mode: You are in production" at bounding box center [147, 10] width 269 height 21
click at [285, 10] on icon at bounding box center [287, 10] width 10 height 10
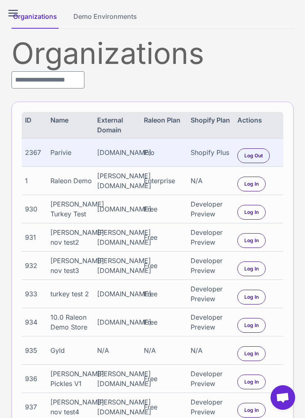
click at [15, 7] on icon at bounding box center [13, 13] width 13 height 13
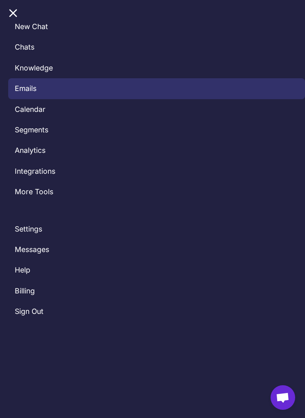
click at [30, 86] on link "Emails" at bounding box center [156, 88] width 297 height 21
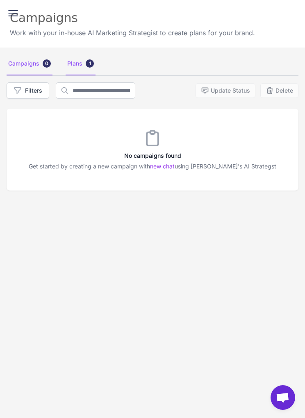
click at [72, 59] on div "Plans 1" at bounding box center [81, 64] width 30 height 23
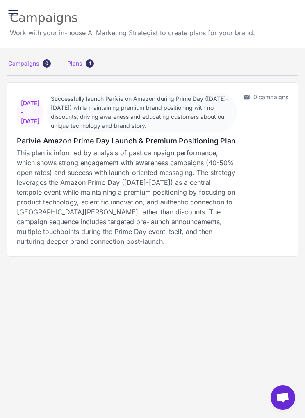
click at [15, 59] on div "Campaigns 0" at bounding box center [30, 64] width 46 height 23
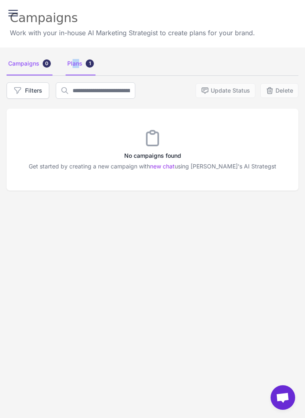
click at [75, 63] on div "Plans 1" at bounding box center [81, 64] width 30 height 23
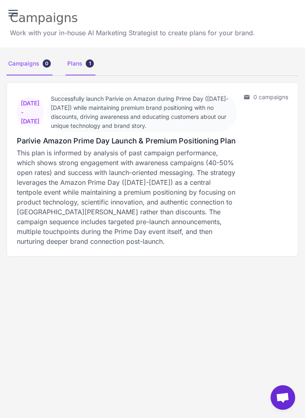
click at [31, 61] on div "Campaigns 0" at bounding box center [30, 64] width 46 height 23
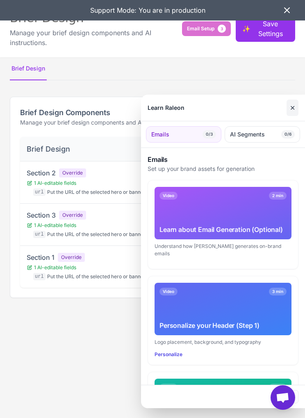
click at [295, 110] on button "✕" at bounding box center [293, 108] width 12 height 16
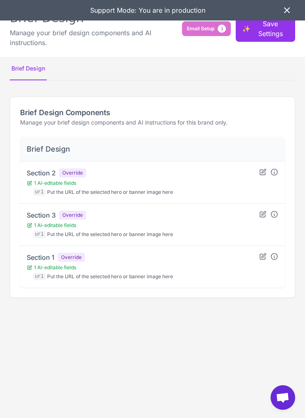
click at [287, 9] on icon at bounding box center [287, 10] width 5 height 5
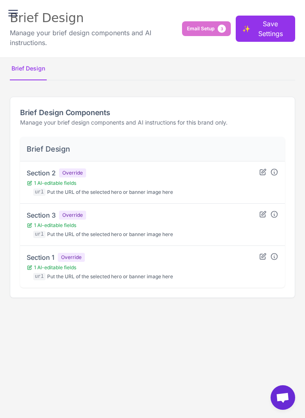
click at [13, 12] on icon at bounding box center [13, 13] width 13 height 13
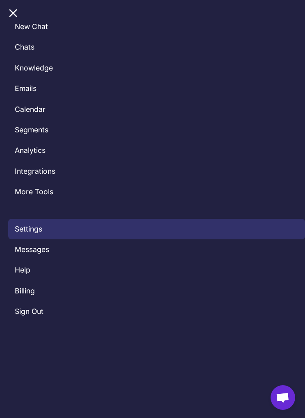
click at [29, 228] on link "Settings" at bounding box center [156, 229] width 297 height 21
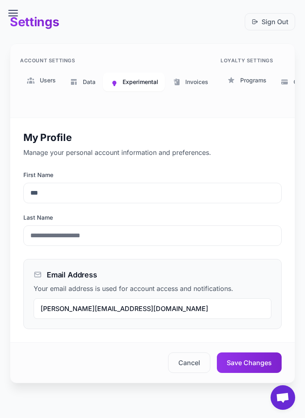
click at [152, 82] on span "Experimental" at bounding box center [141, 82] width 36 height 9
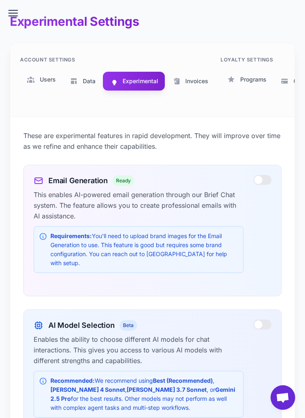
click at [262, 178] on div at bounding box center [263, 180] width 18 height 10
click at [15, 12] on icon at bounding box center [13, 13] width 13 height 13
click at [7, 9] on icon at bounding box center [13, 13] width 13 height 13
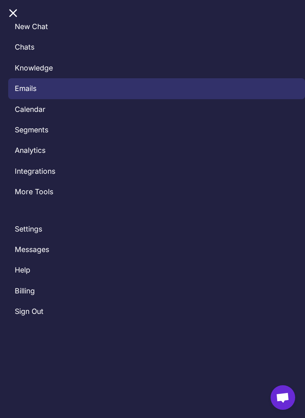
click at [29, 91] on link "Emails" at bounding box center [156, 88] width 297 height 21
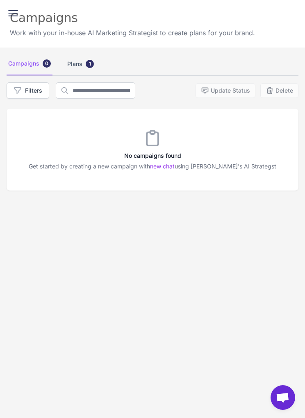
click at [12, 14] on icon at bounding box center [13, 13] width 13 height 13
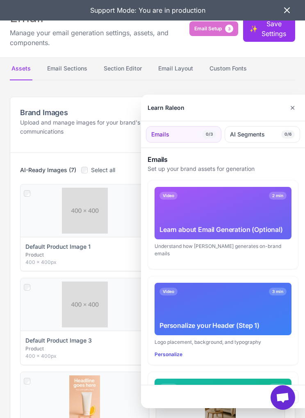
click at [132, 66] on div at bounding box center [152, 209] width 305 height 418
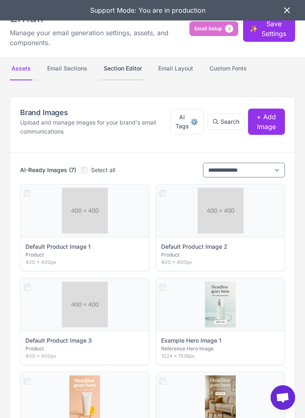
click at [118, 67] on button "Section Editor" at bounding box center [122, 68] width 41 height 23
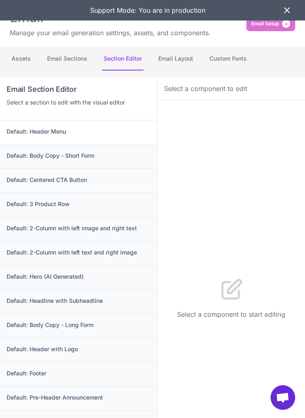
click at [63, 132] on h3 "Default: Header Menu" at bounding box center [79, 131] width 144 height 9
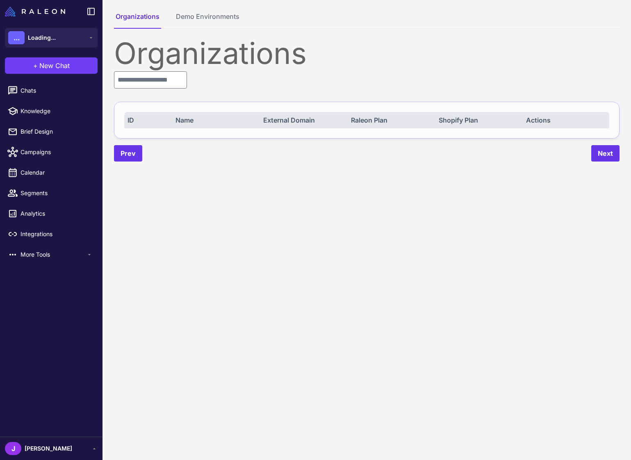
click at [583, 265] on content "Organizations Demo Environments Organizations ID Name External Domain Raleon Pl…" at bounding box center [367, 230] width 529 height 460
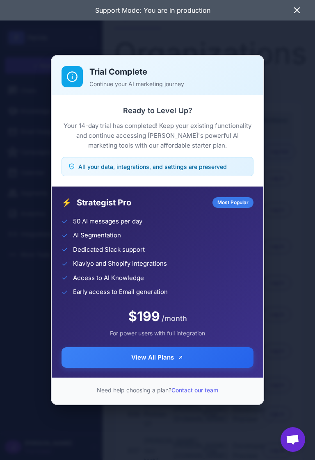
click at [301, 73] on div "Trial Complete Continue your AI marketing journey Ready to Level Up? Your 14-da…" at bounding box center [157, 230] width 315 height 447
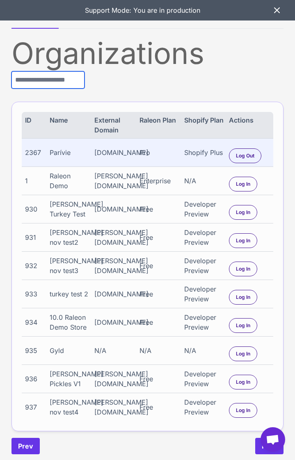
click at [43, 78] on input "text" at bounding box center [47, 79] width 73 height 17
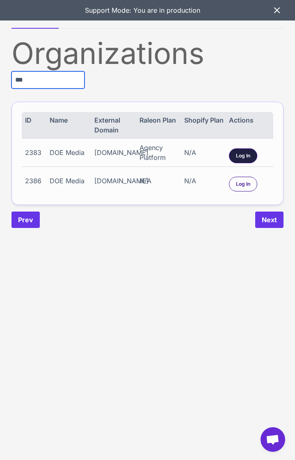
type input "***"
click at [246, 149] on div "Log In" at bounding box center [243, 155] width 28 height 15
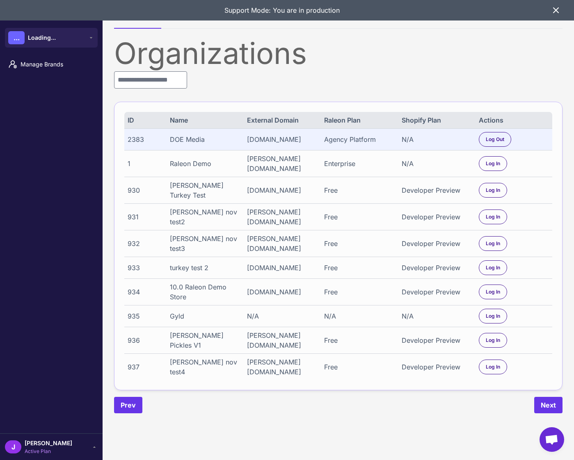
click at [32, 451] on span "Active Plan" at bounding box center [49, 451] width 48 height 7
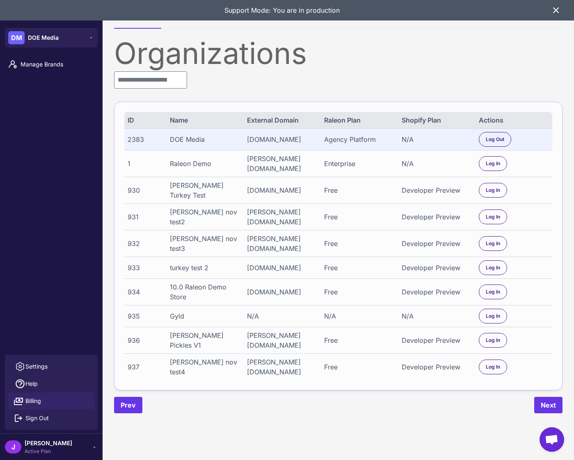
click at [36, 403] on span "Billing" at bounding box center [33, 401] width 16 height 9
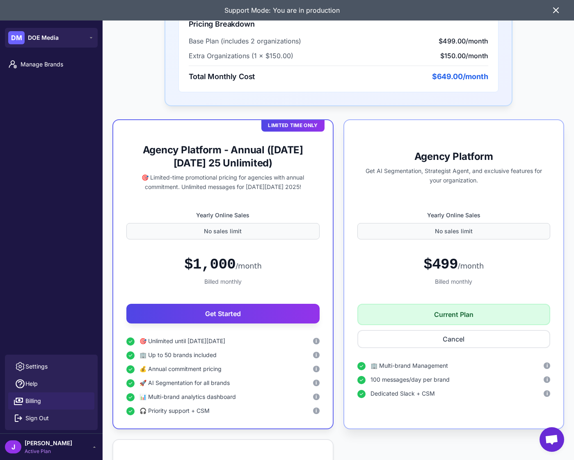
scroll to position [309, 0]
